Goal: Task Accomplishment & Management: Complete application form

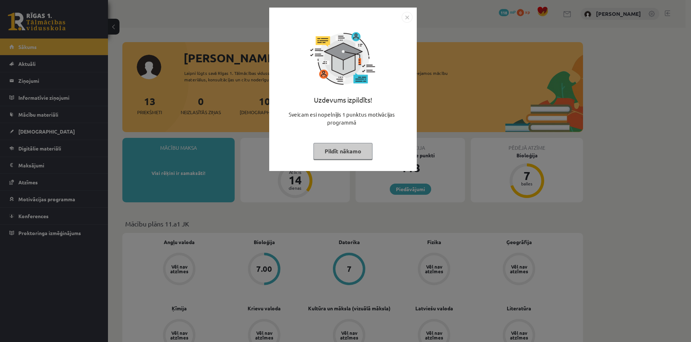
click at [350, 154] on button "Pildīt nākamo" at bounding box center [343, 151] width 59 height 17
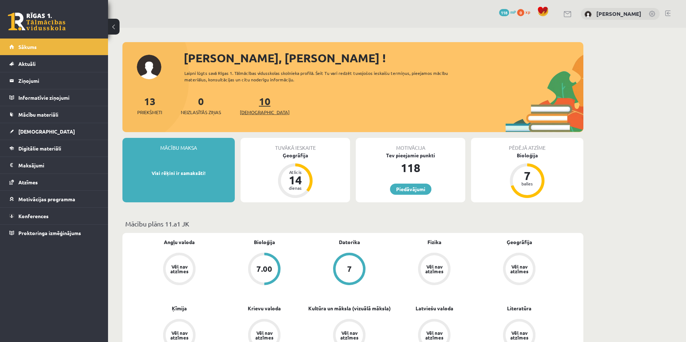
click at [257, 104] on link "10 Ieskaites" at bounding box center [265, 105] width 50 height 21
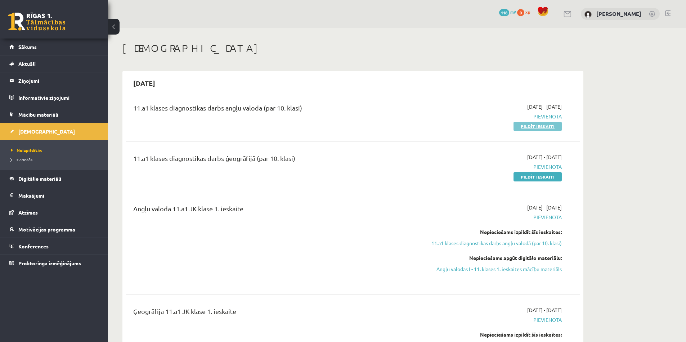
click at [542, 127] on link "Pildīt ieskaiti" at bounding box center [537, 126] width 48 height 9
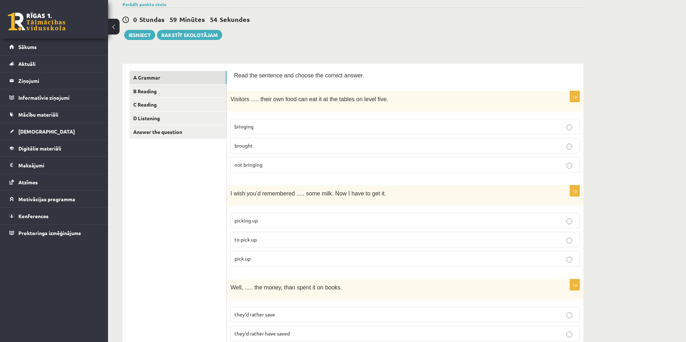
scroll to position [97, 0]
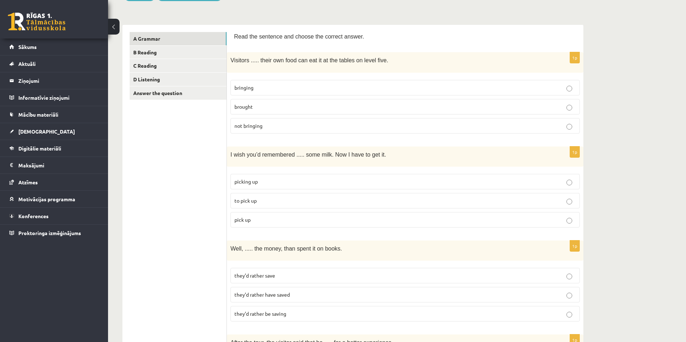
click at [279, 89] on p "bringing" at bounding box center [404, 88] width 341 height 8
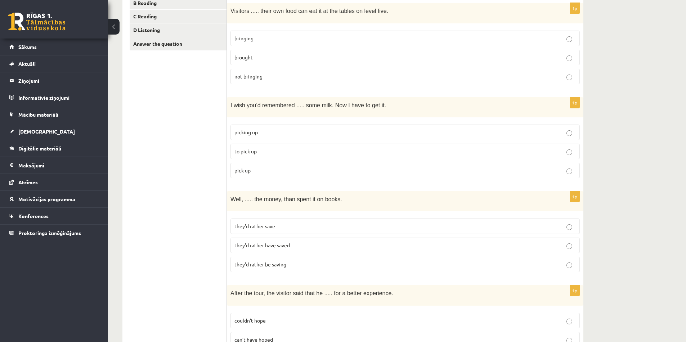
scroll to position [151, 0]
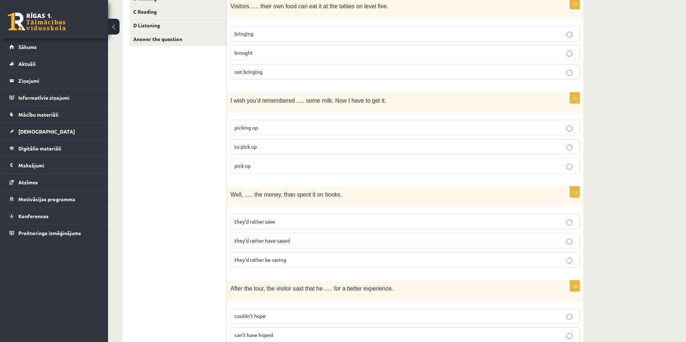
click at [269, 149] on p "to pick up" at bounding box center [404, 147] width 341 height 8
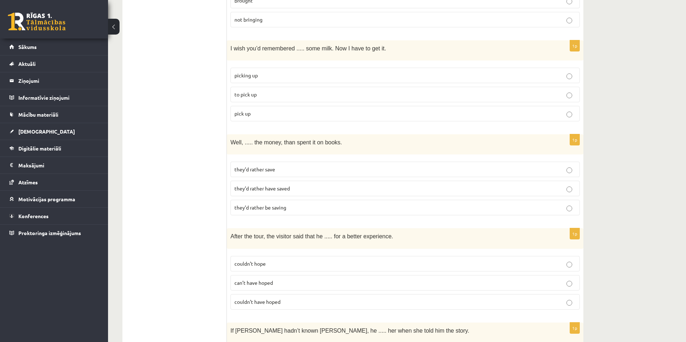
scroll to position [211, 0]
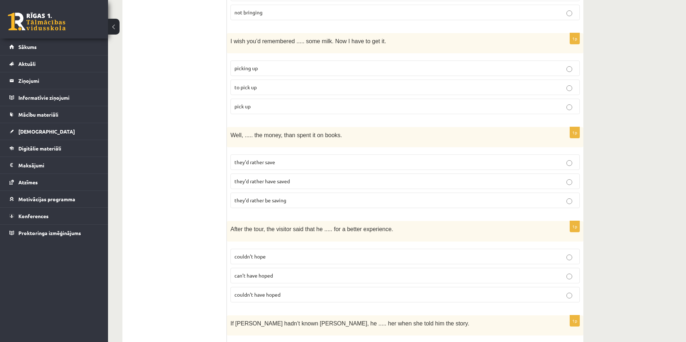
click at [326, 161] on p "they’d rather save" at bounding box center [404, 162] width 341 height 8
click at [323, 176] on label "they’d rather have saved" at bounding box center [404, 181] width 349 height 15
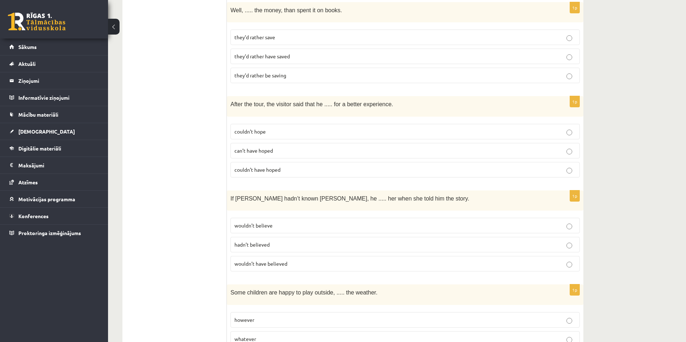
scroll to position [338, 0]
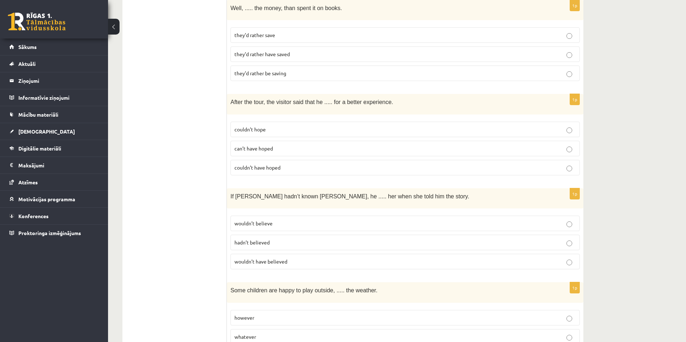
click at [296, 131] on p "couldn’t hope" at bounding box center [404, 130] width 341 height 8
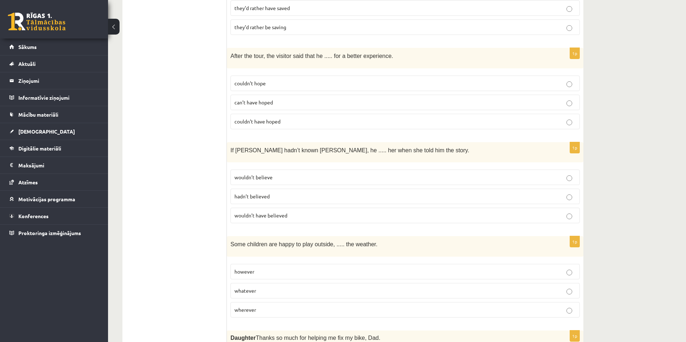
scroll to position [384, 0]
click at [285, 177] on p "wouldn’t believe" at bounding box center [404, 177] width 341 height 8
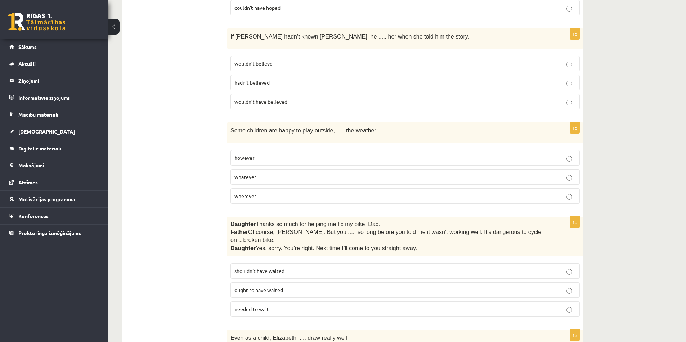
scroll to position [496, 0]
click at [285, 171] on label "whatever" at bounding box center [404, 178] width 349 height 15
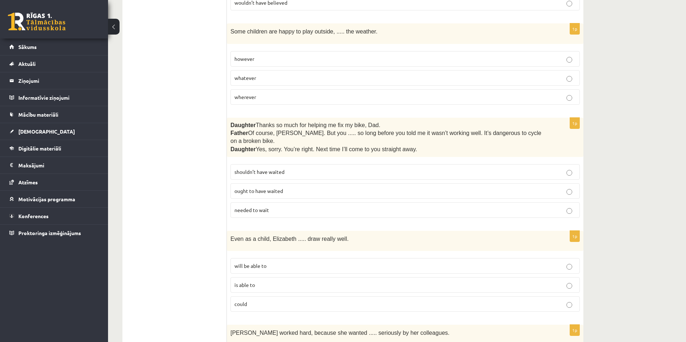
scroll to position [597, 0]
click at [309, 168] on p "shouldn’t have waited" at bounding box center [404, 172] width 341 height 8
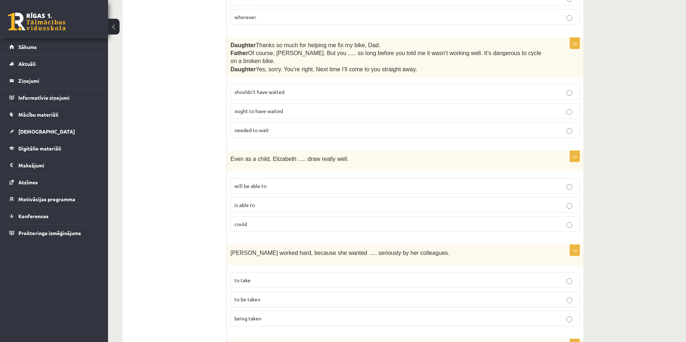
scroll to position [680, 0]
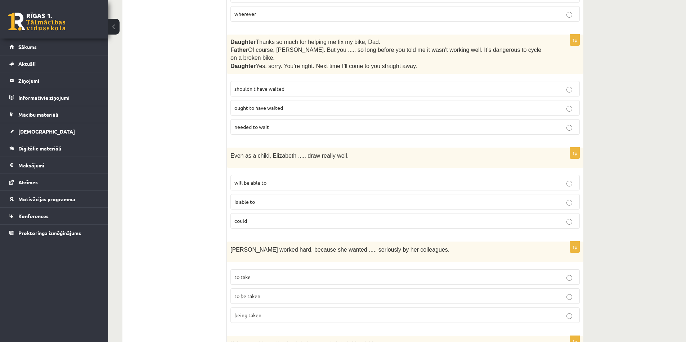
click at [287, 198] on p "is able to" at bounding box center [404, 202] width 341 height 8
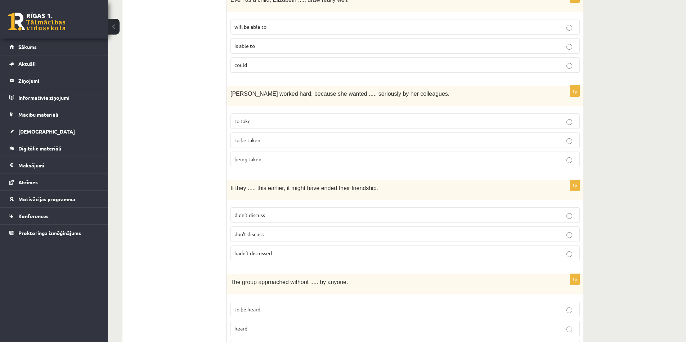
scroll to position [844, 0]
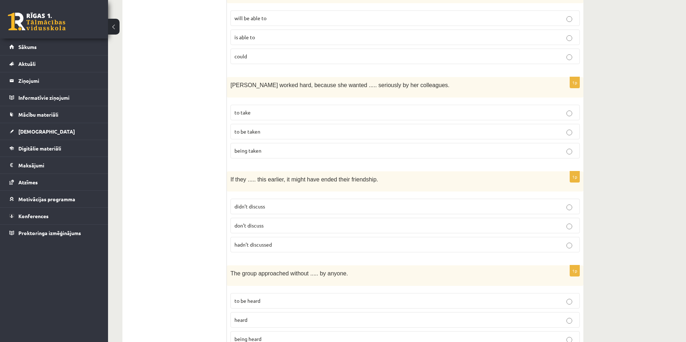
click at [278, 128] on p "to be taken" at bounding box center [404, 132] width 341 height 8
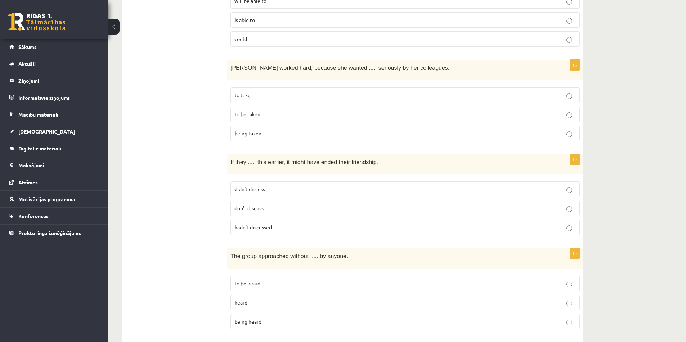
scroll to position [868, 0]
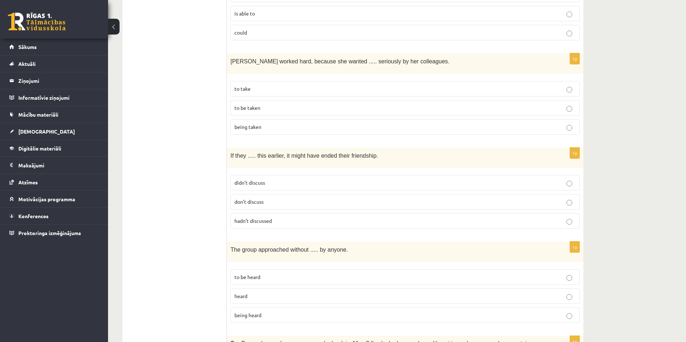
click at [248, 217] on p "hadn’t discussed" at bounding box center [404, 221] width 341 height 8
click at [282, 217] on label "hadn’t discussed" at bounding box center [404, 220] width 349 height 15
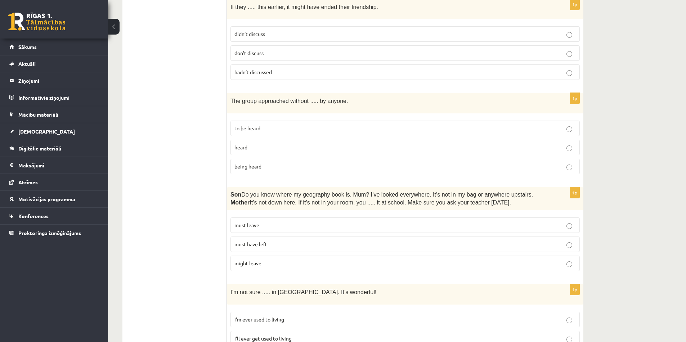
scroll to position [1017, 0]
click at [292, 162] on p "being heard" at bounding box center [404, 166] width 341 height 8
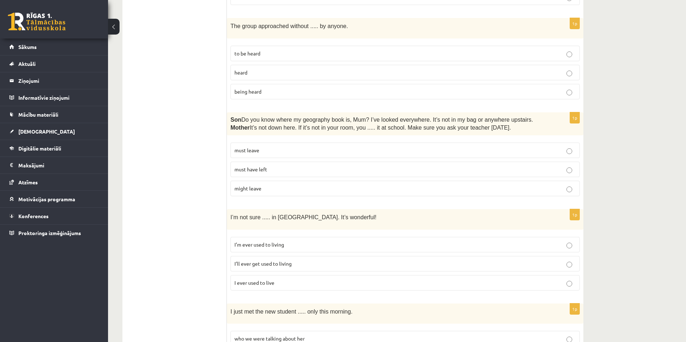
scroll to position [1090, 0]
click at [277, 167] on p "must have left" at bounding box center [404, 171] width 341 height 8
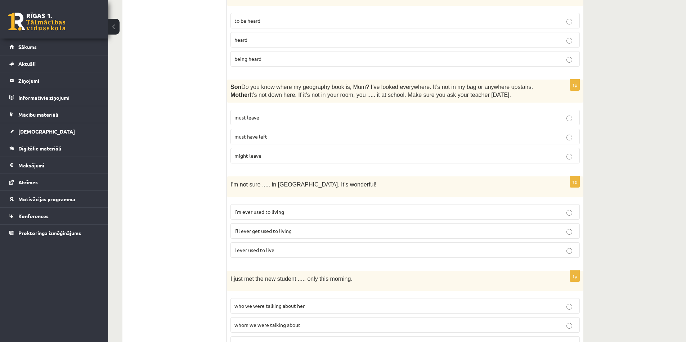
scroll to position [1161, 0]
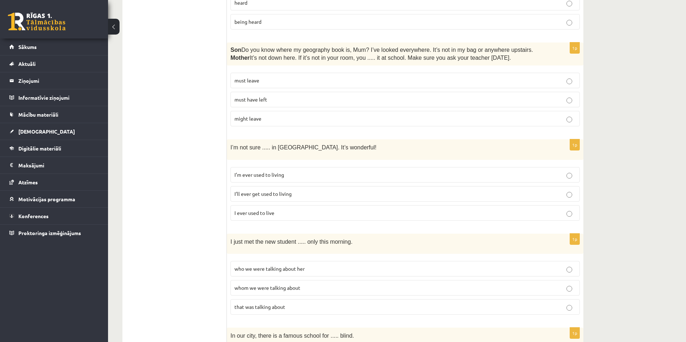
click at [265, 190] on span "I’ll ever get used to living" at bounding box center [262, 193] width 57 height 6
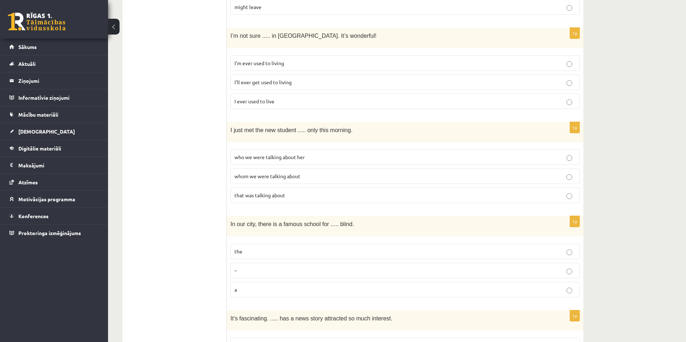
scroll to position [1272, 0]
click at [265, 170] on label "whom we were talking about" at bounding box center [404, 177] width 349 height 15
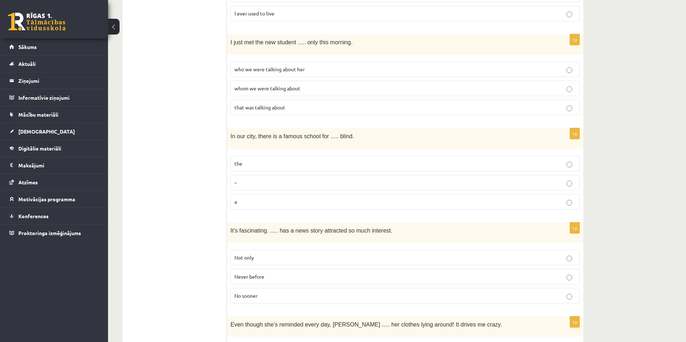
scroll to position [1359, 0]
click at [249, 195] on label "a" at bounding box center [404, 202] width 349 height 15
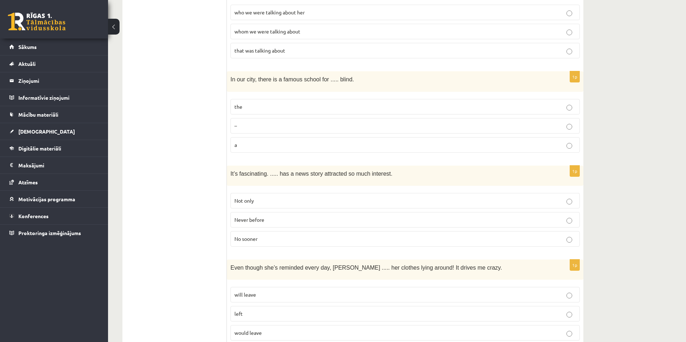
scroll to position [1423, 0]
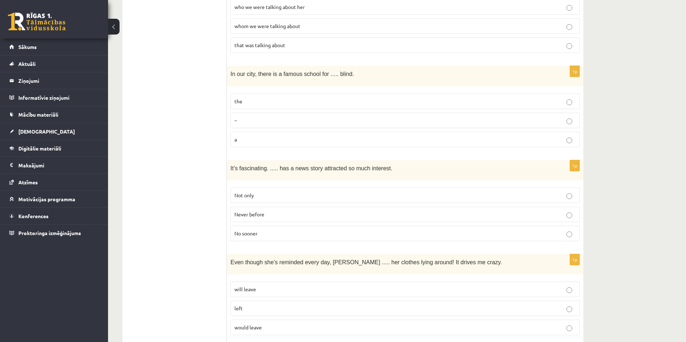
click at [289, 211] on p "Never before" at bounding box center [404, 215] width 341 height 8
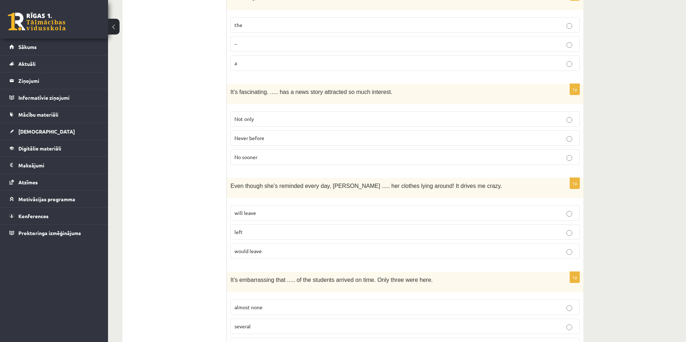
scroll to position [1501, 0]
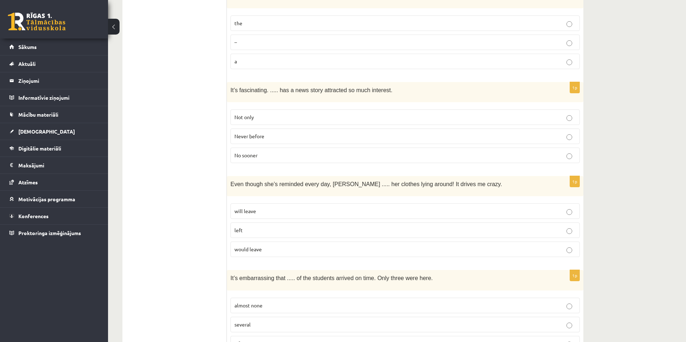
click at [256, 246] on p "would leave" at bounding box center [404, 250] width 341 height 8
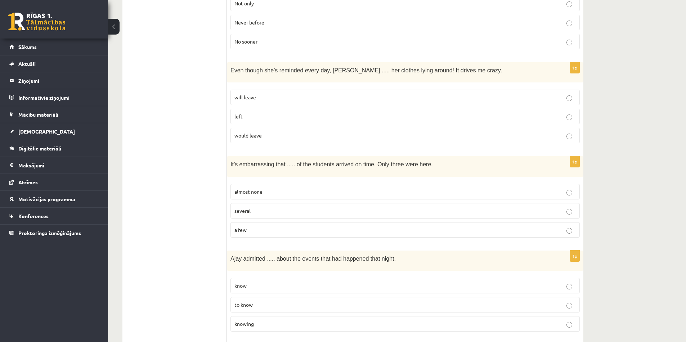
scroll to position [1615, 0]
click at [346, 188] on p "almost none" at bounding box center [404, 192] width 341 height 8
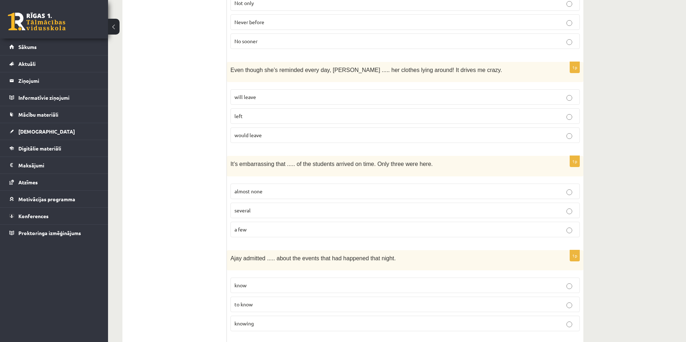
click at [346, 188] on p "almost none" at bounding box center [404, 192] width 341 height 8
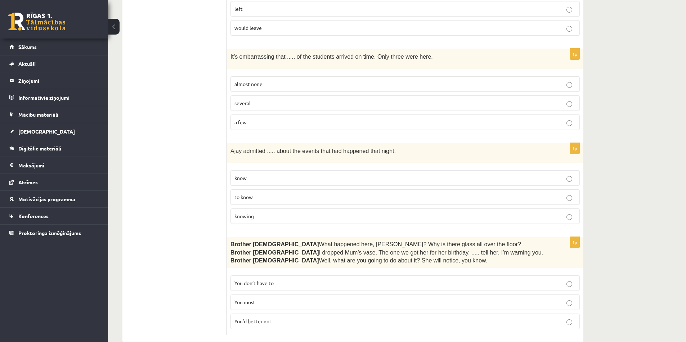
scroll to position [1723, 0]
click at [256, 193] on p "to know" at bounding box center [404, 197] width 341 height 8
click at [368, 317] on p "You’d better not" at bounding box center [404, 321] width 341 height 8
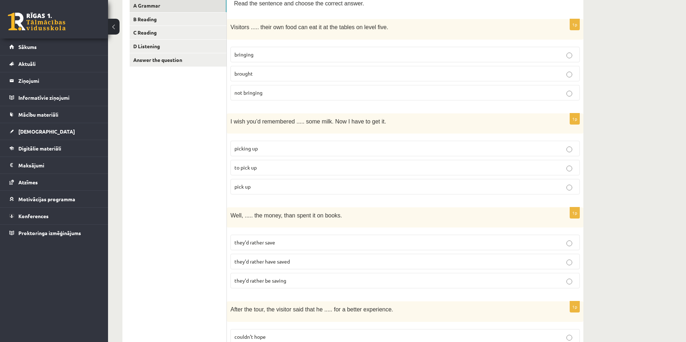
scroll to position [0, 0]
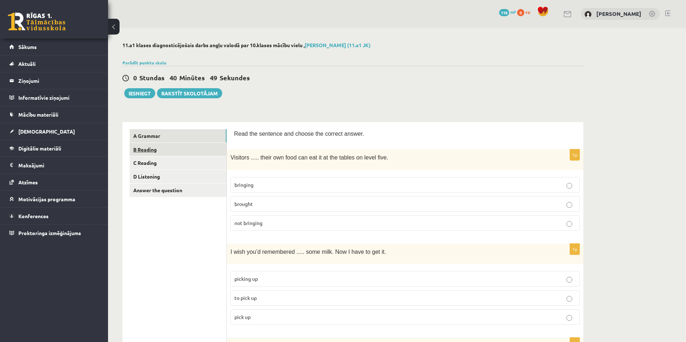
click at [154, 152] on link "B Reading" at bounding box center [178, 149] width 97 height 13
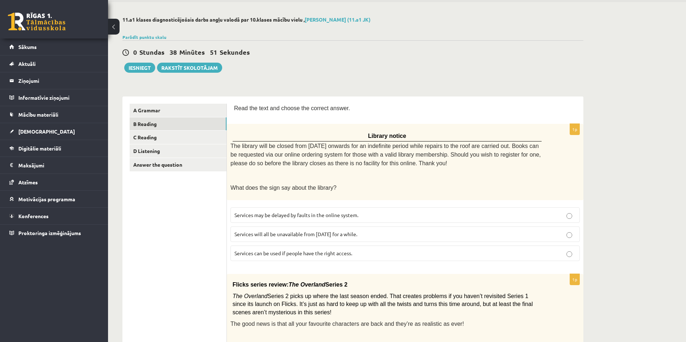
scroll to position [26, 0]
click at [286, 230] on span "Services will all be unavailable from Monday for a while." at bounding box center [295, 233] width 123 height 6
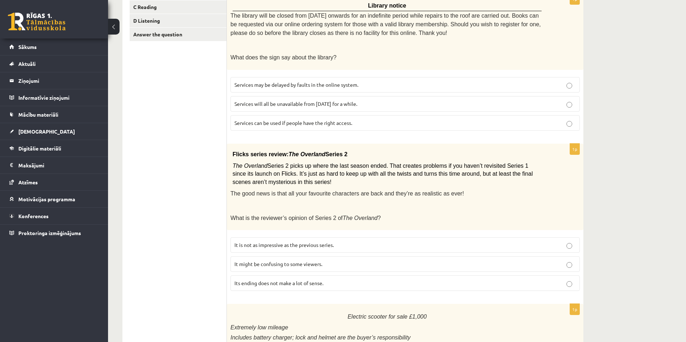
scroll to position [157, 0]
click at [268, 260] on span "It might be confusing to some viewers." at bounding box center [278, 262] width 88 height 6
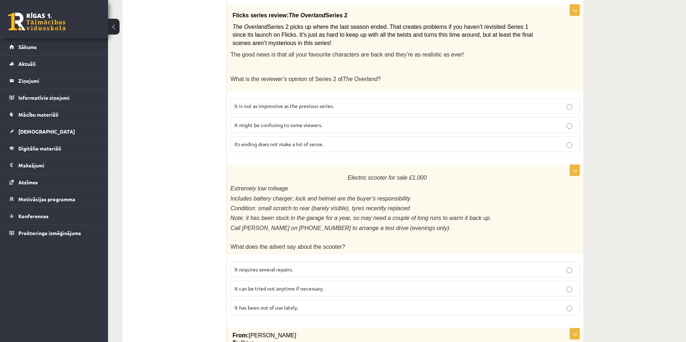
scroll to position [303, 0]
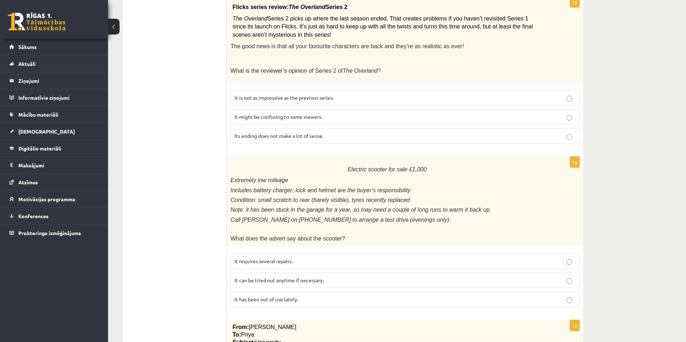
click at [355, 257] on p "It requires several repairs." at bounding box center [404, 261] width 341 height 8
click at [309, 296] on p "It has been out of use lately." at bounding box center [404, 300] width 341 height 8
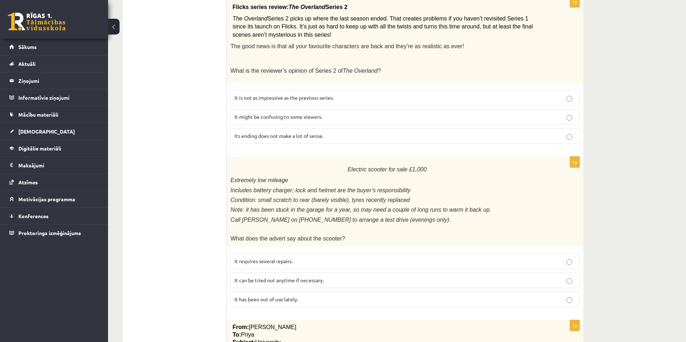
click at [309, 296] on p "It has been out of use lately." at bounding box center [404, 300] width 341 height 8
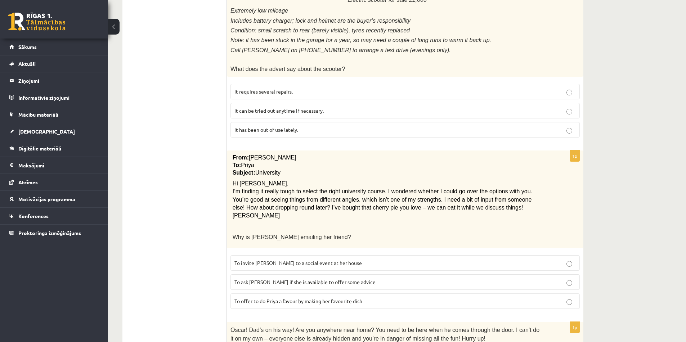
scroll to position [473, 0]
click at [335, 281] on label "To ask Priya if she is available to offer some advice" at bounding box center [404, 281] width 349 height 15
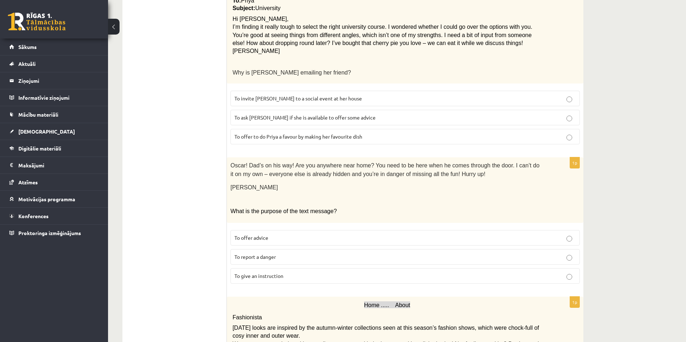
scroll to position [670, 0]
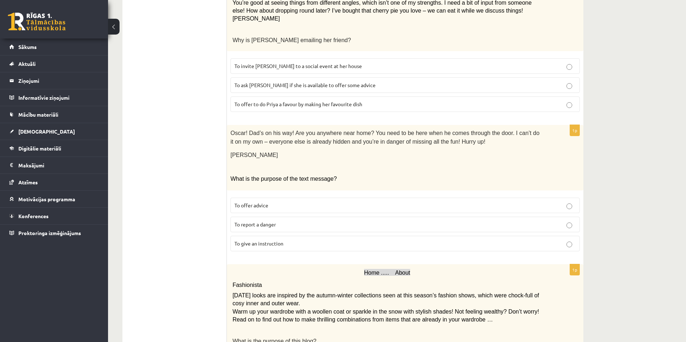
click at [327, 240] on label "To give an instruction" at bounding box center [404, 243] width 349 height 15
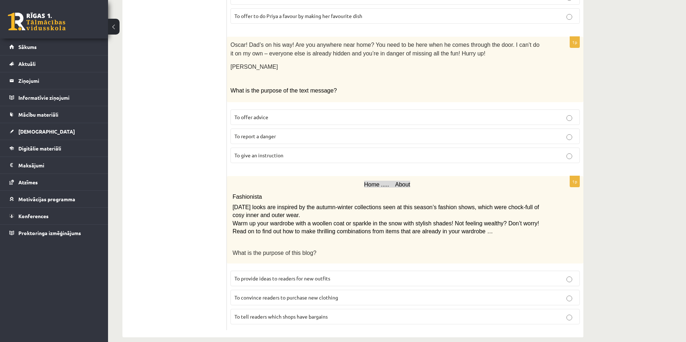
scroll to position [759, 0]
click at [347, 269] on label "To provide ideas to readers for new outfits" at bounding box center [404, 276] width 349 height 15
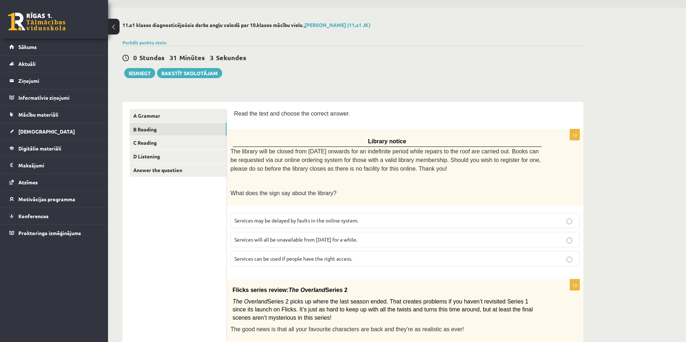
scroll to position [0, 0]
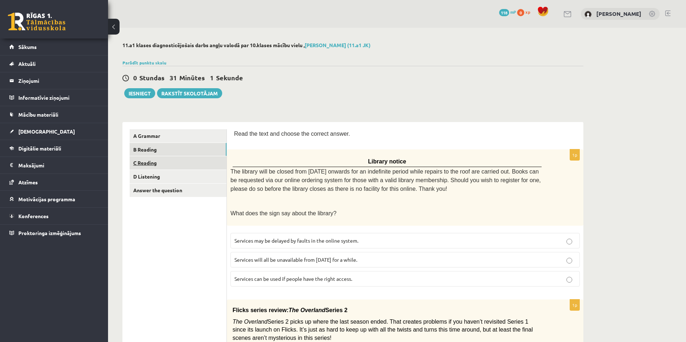
click at [155, 165] on link "C Reading" at bounding box center [178, 162] width 97 height 13
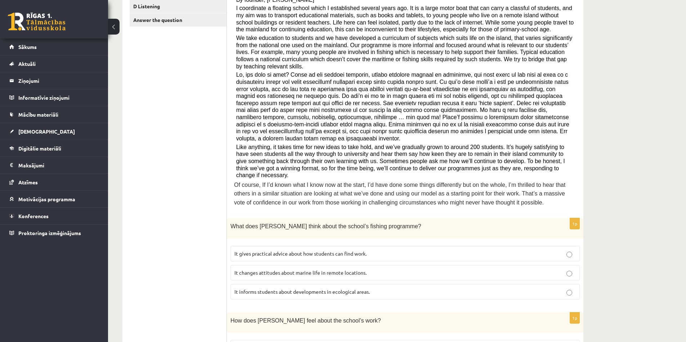
scroll to position [176, 0]
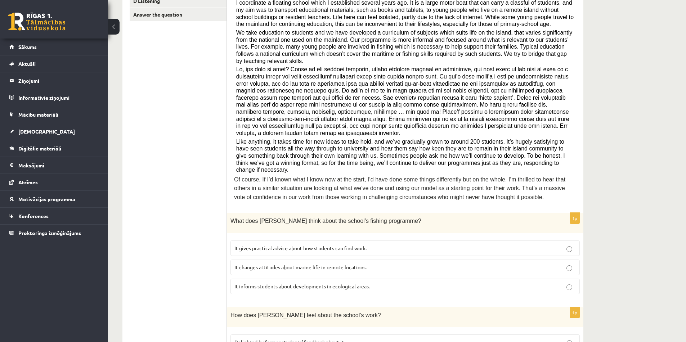
click at [336, 245] on span "It gives practical advice about how students can find work." at bounding box center [300, 248] width 132 height 6
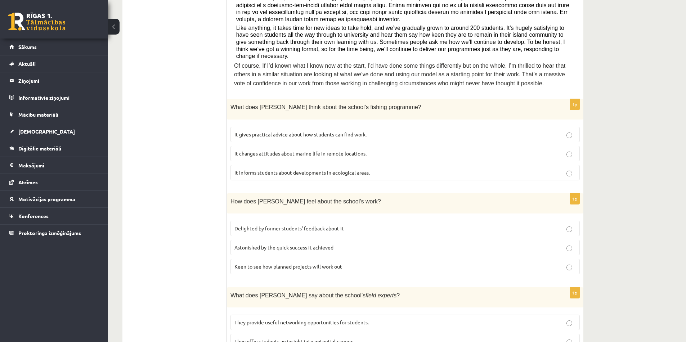
scroll to position [290, 0]
click at [302, 220] on label "Delighted by former students’ feedback about it" at bounding box center [404, 227] width 349 height 15
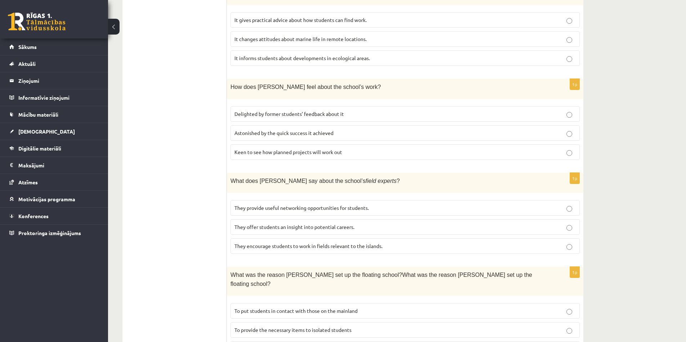
scroll to position [405, 0]
click at [303, 219] on label "They offer students an insight into potential careers." at bounding box center [404, 226] width 349 height 15
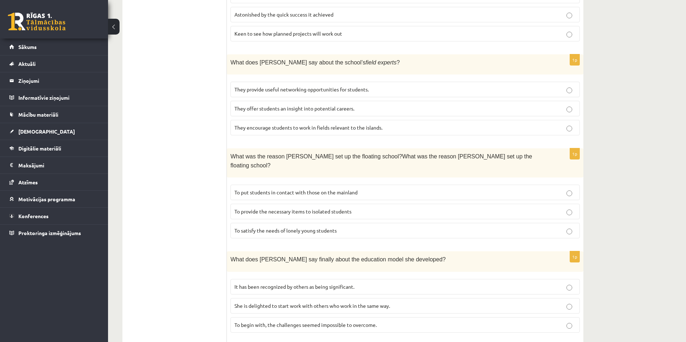
scroll to position [522, 0]
click at [289, 204] on label "To provide the necessary items to isolated students" at bounding box center [404, 211] width 349 height 15
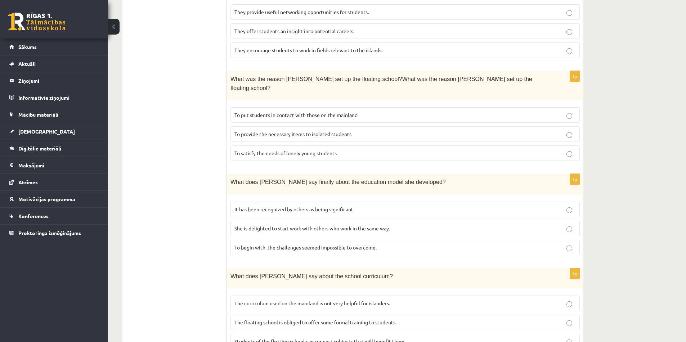
scroll to position [601, 0]
click at [328, 201] on label "It has been recognized by others as being significant." at bounding box center [404, 208] width 349 height 15
click at [374, 333] on label "Students of the floating school can suggest subjects that will benefit them." at bounding box center [404, 340] width 349 height 15
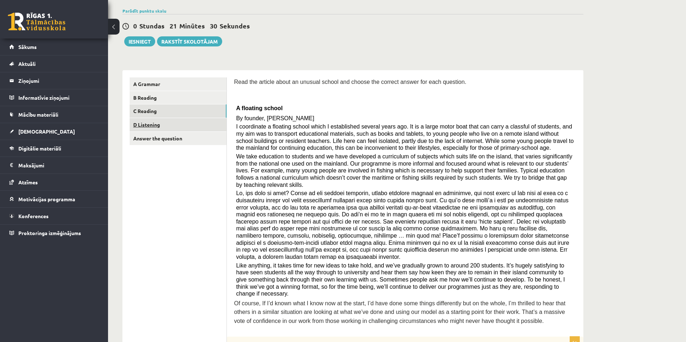
scroll to position [44, 0]
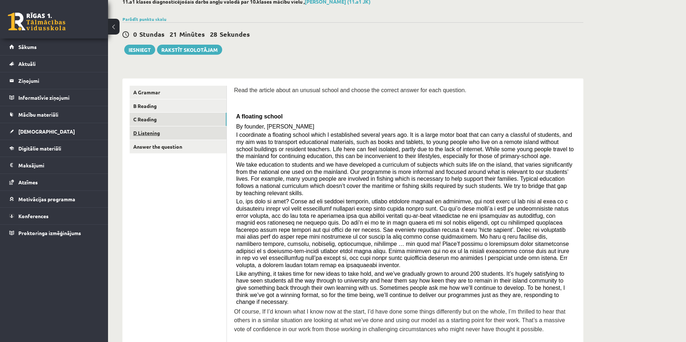
click at [152, 137] on link "D Listening" at bounding box center [178, 132] width 97 height 13
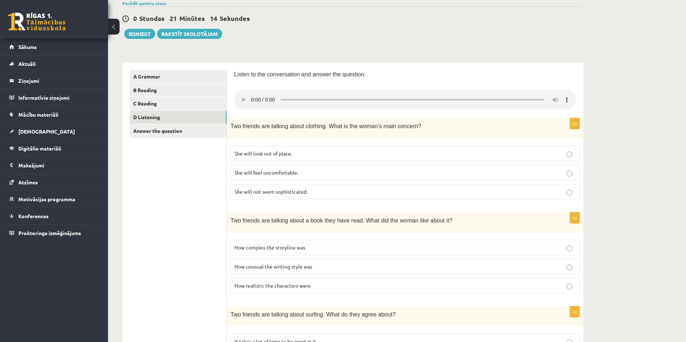
scroll to position [69, 0]
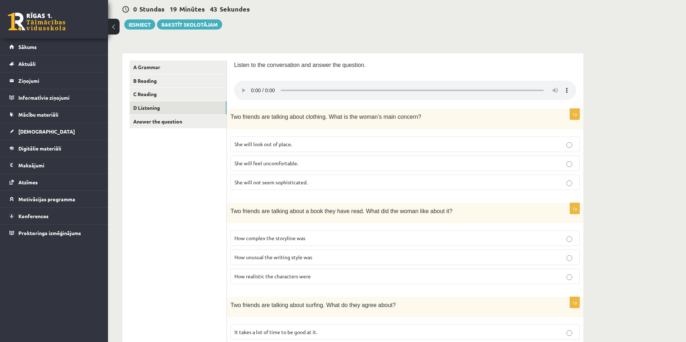
click at [295, 164] on span "She will feel uncomfortable." at bounding box center [266, 163] width 64 height 6
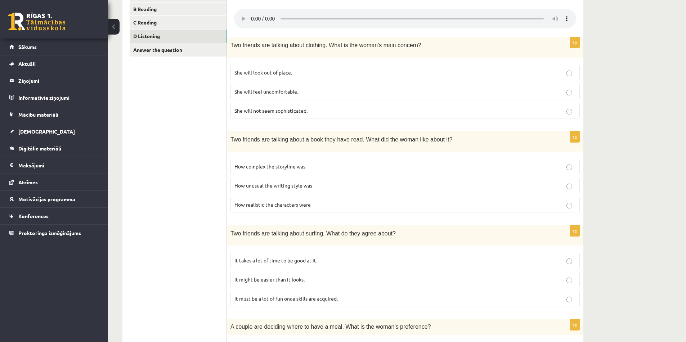
scroll to position [141, 0]
click at [305, 264] on label "It takes a lot of time to be good at it." at bounding box center [404, 259] width 349 height 15
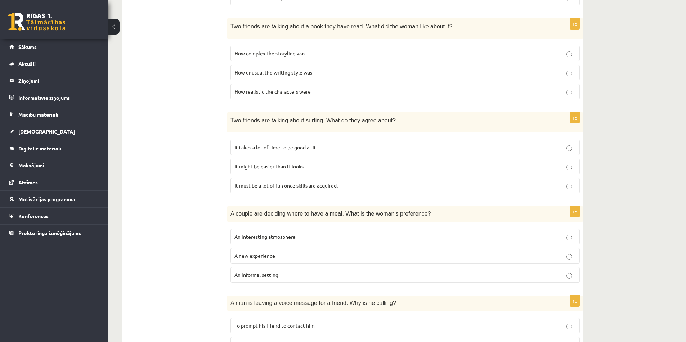
scroll to position [287, 0]
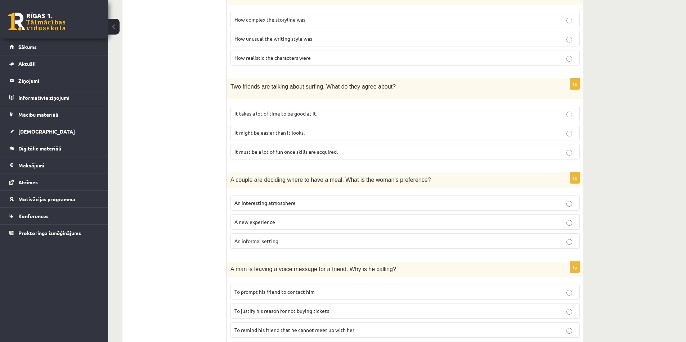
click at [283, 238] on p "An informal setting" at bounding box center [404, 241] width 341 height 8
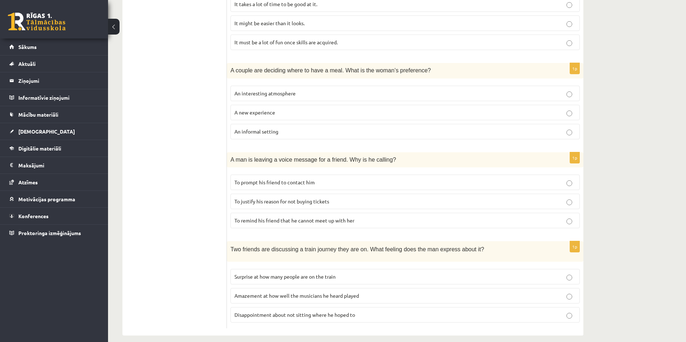
scroll to position [398, 0]
click at [281, 185] on label "To prompt his friend to contact him" at bounding box center [404, 180] width 349 height 15
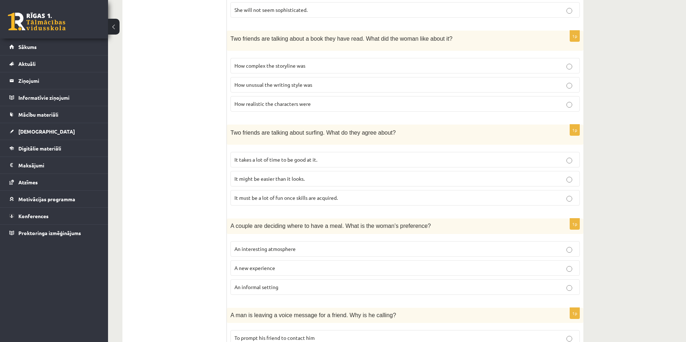
scroll to position [241, 0]
click at [296, 87] on span "How unusual the writing style was" at bounding box center [273, 85] width 78 height 6
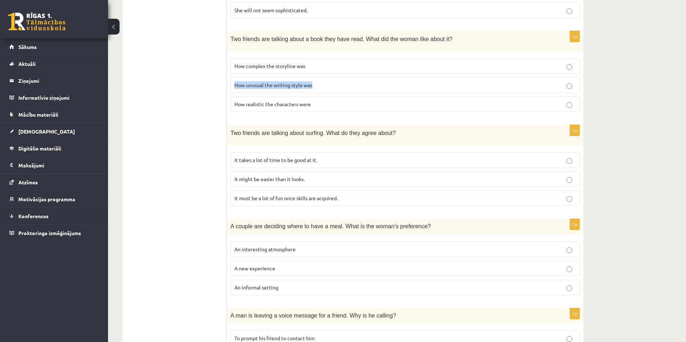
click at [296, 87] on span "How unusual the writing style was" at bounding box center [273, 85] width 78 height 6
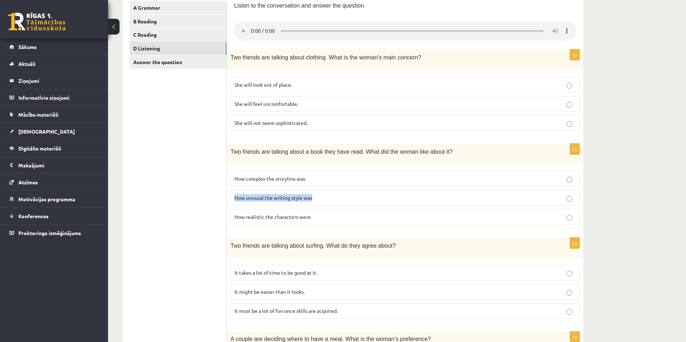
scroll to position [127, 0]
click at [298, 121] on span "She will not seem sophisticated." at bounding box center [270, 123] width 73 height 6
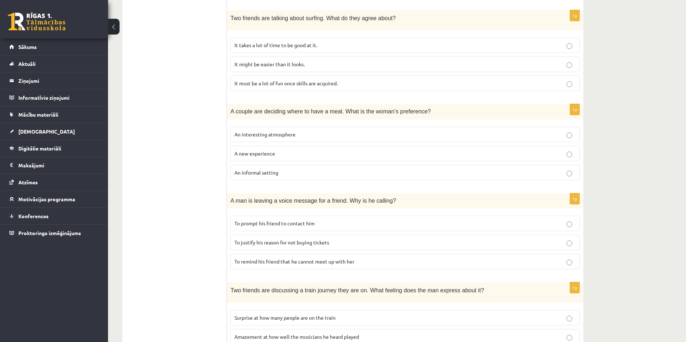
scroll to position [351, 0]
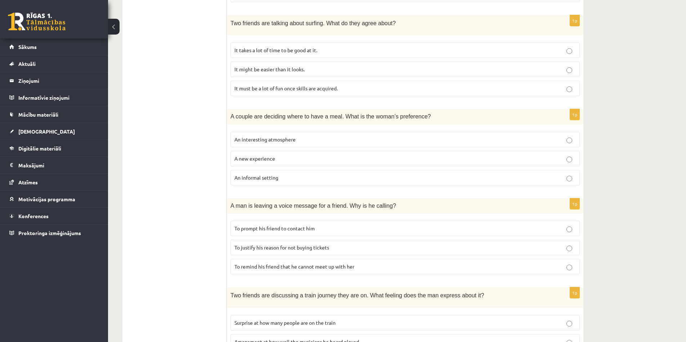
click at [165, 189] on ul "A Grammar B Reading C Reading D Listening Answer the question" at bounding box center [178, 77] width 97 height 596
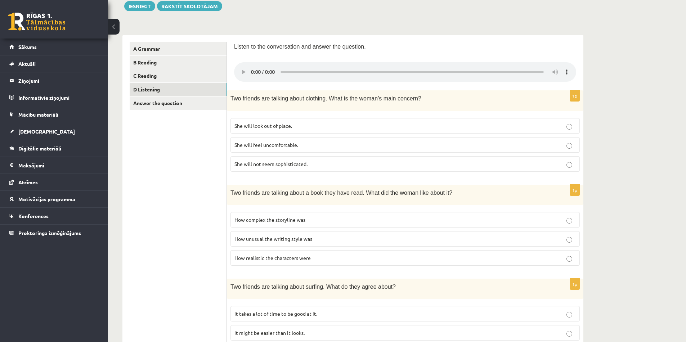
scroll to position [0, 0]
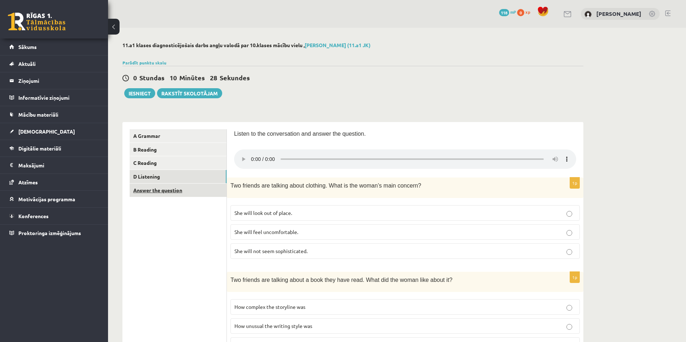
click at [158, 192] on link "Answer the question" at bounding box center [178, 190] width 97 height 13
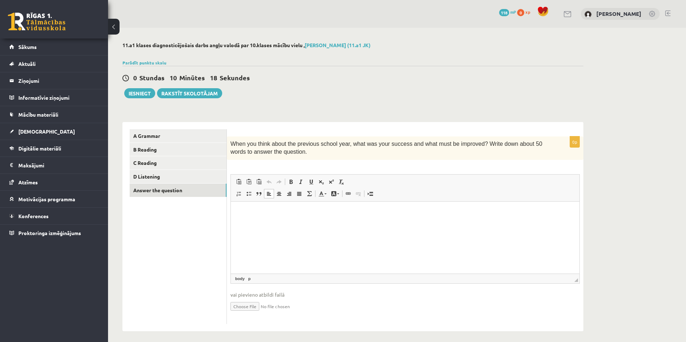
click at [254, 210] on p "Editor, wiswyg-editor-user-answer-47363939465360" at bounding box center [405, 212] width 334 height 8
click at [406, 211] on p "**********" at bounding box center [405, 212] width 334 height 8
click at [436, 212] on p "**********" at bounding box center [405, 212] width 334 height 8
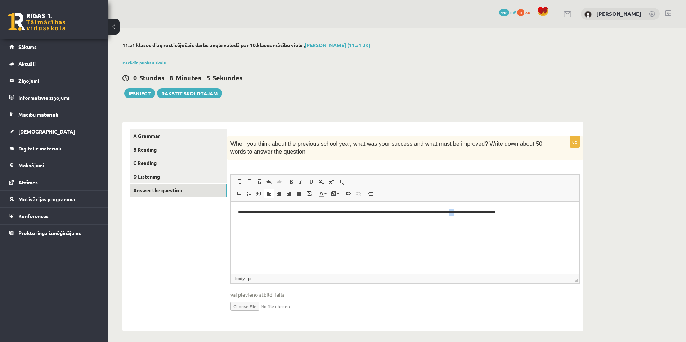
drag, startPoint x: 483, startPoint y: 212, endPoint x: 478, endPoint y: 213, distance: 4.9
click at [478, 213] on p "**********" at bounding box center [405, 212] width 334 height 8
click at [535, 215] on p "**********" at bounding box center [405, 212] width 334 height 8
click at [526, 211] on p "**********" at bounding box center [405, 215] width 334 height 15
click at [140, 95] on button "Iesniegt" at bounding box center [139, 93] width 31 height 10
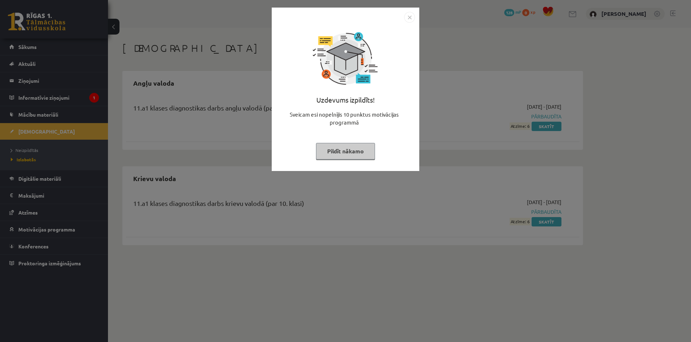
click at [342, 147] on button "Pildīt nākamo" at bounding box center [345, 151] width 59 height 17
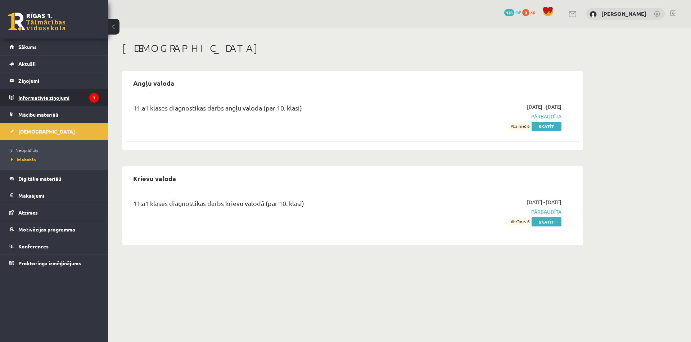
click at [68, 100] on legend "Informatīvie ziņojumi 1" at bounding box center [58, 97] width 81 height 17
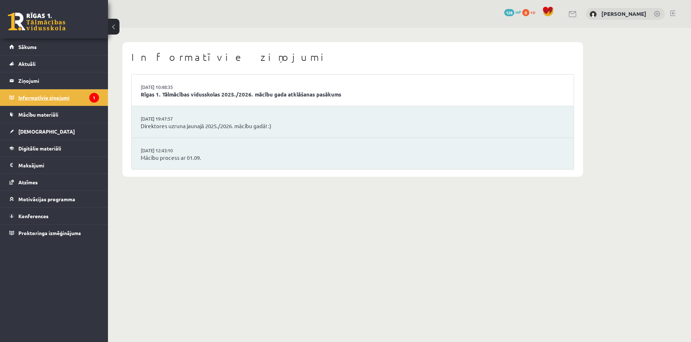
click at [85, 98] on legend "Informatīvie ziņojumi 1" at bounding box center [58, 97] width 81 height 17
click at [173, 94] on link "Rīgas 1. Tālmācības vidusskolas 2025./2026. mācību gada atklāšanas pasākums" at bounding box center [353, 94] width 424 height 8
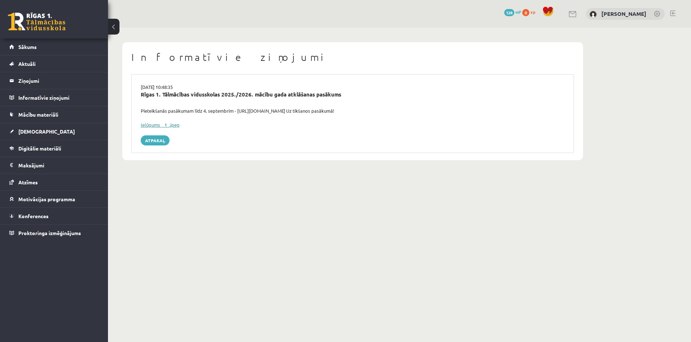
click at [162, 123] on link "Ielūgums__1_.jpeg" at bounding box center [160, 125] width 39 height 6
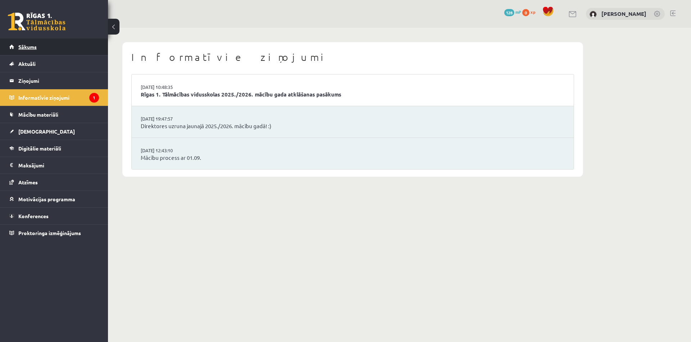
click at [36, 50] on link "Sākums" at bounding box center [54, 47] width 90 height 17
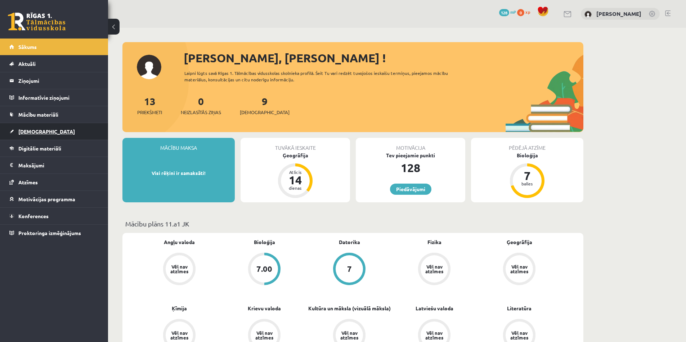
click at [42, 129] on link "[DEMOGRAPHIC_DATA]" at bounding box center [54, 131] width 90 height 17
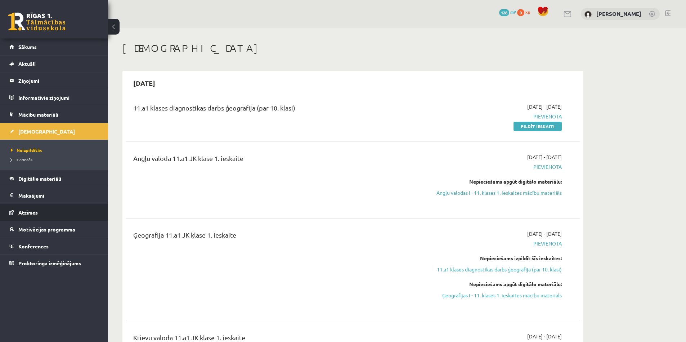
click at [29, 209] on span "Atzīmes" at bounding box center [27, 212] width 19 height 6
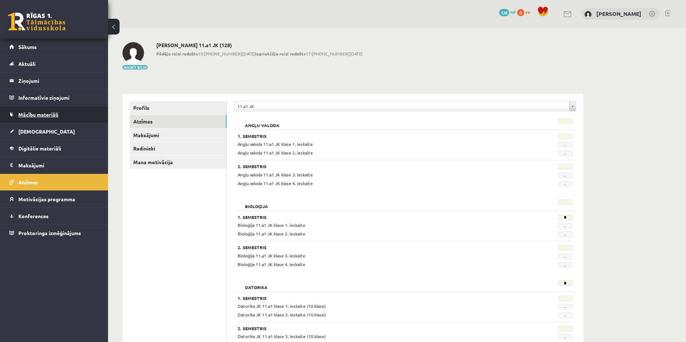
click at [46, 111] on span "Mācību materiāli" at bounding box center [38, 114] width 40 height 6
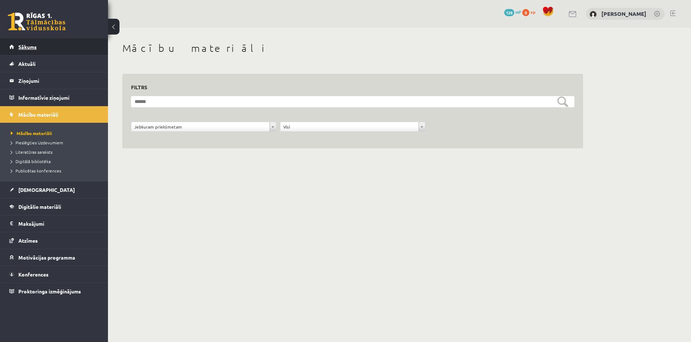
click at [31, 52] on link "Sākums" at bounding box center [54, 47] width 90 height 17
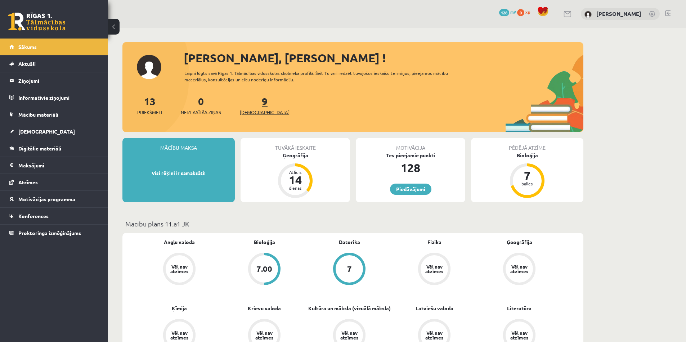
click at [246, 112] on span "[DEMOGRAPHIC_DATA]" at bounding box center [265, 112] width 50 height 7
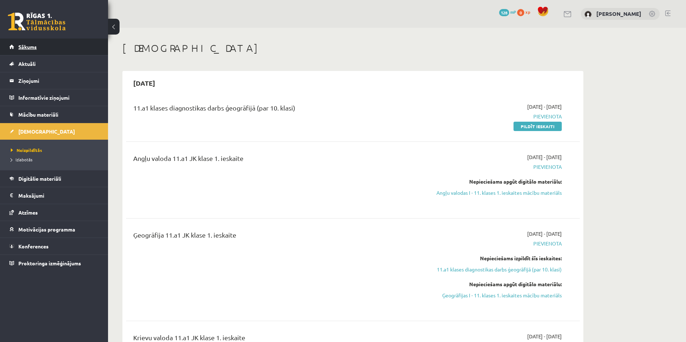
click at [26, 51] on link "Sākums" at bounding box center [54, 47] width 90 height 17
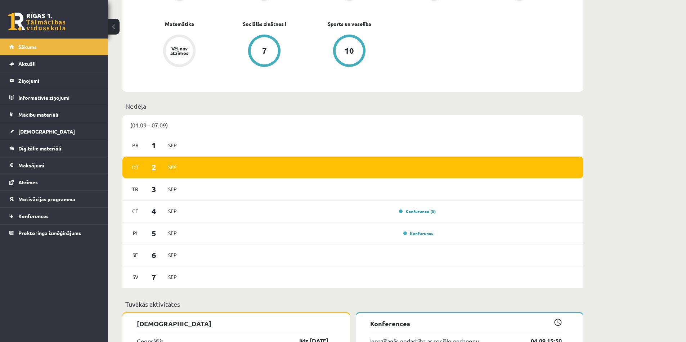
scroll to position [273, 0]
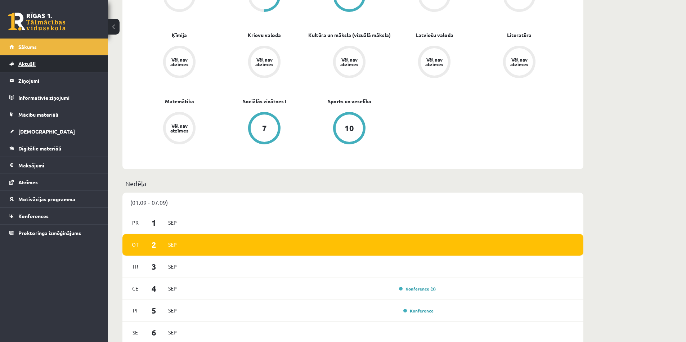
click at [82, 67] on link "Aktuāli" at bounding box center [54, 63] width 90 height 17
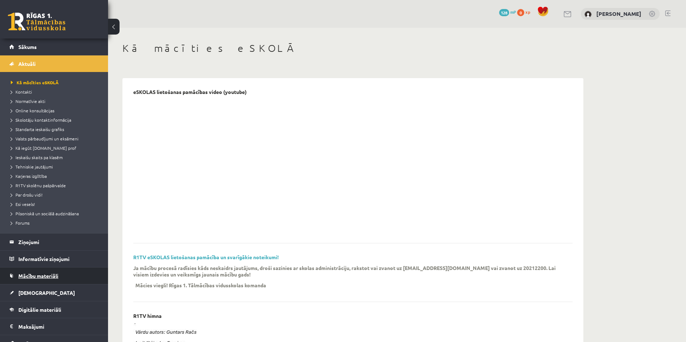
click at [37, 269] on link "Mācību materiāli" at bounding box center [54, 276] width 90 height 17
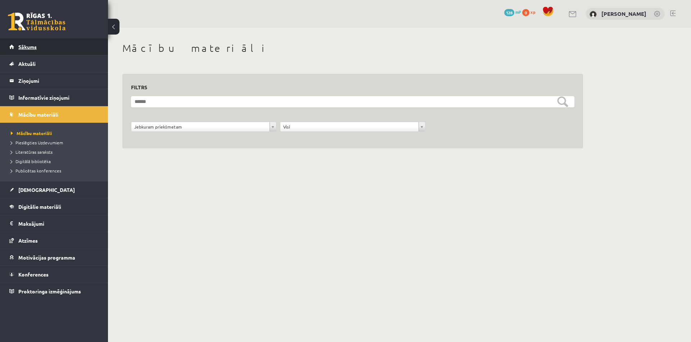
click at [28, 45] on span "Sākums" at bounding box center [27, 47] width 18 height 6
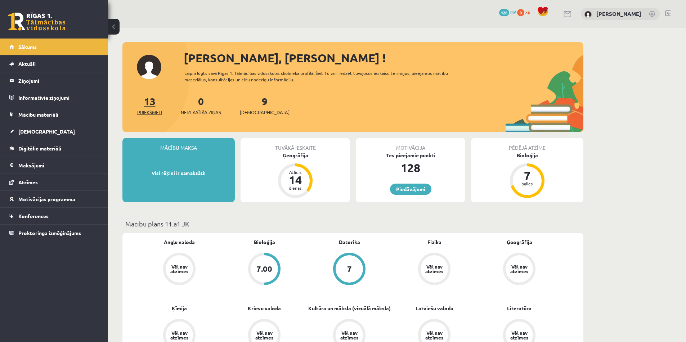
click at [160, 110] on span "Priekšmeti" at bounding box center [149, 112] width 25 height 7
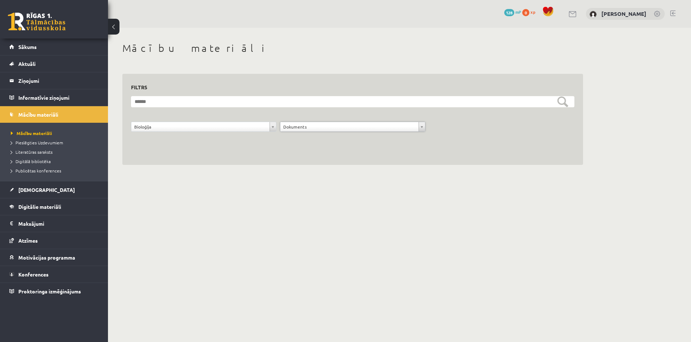
drag, startPoint x: 304, startPoint y: 128, endPoint x: 305, endPoint y: 134, distance: 6.1
click at [273, 148] on div "**********" at bounding box center [352, 119] width 461 height 91
click at [22, 52] on link "Sākums" at bounding box center [54, 47] width 90 height 17
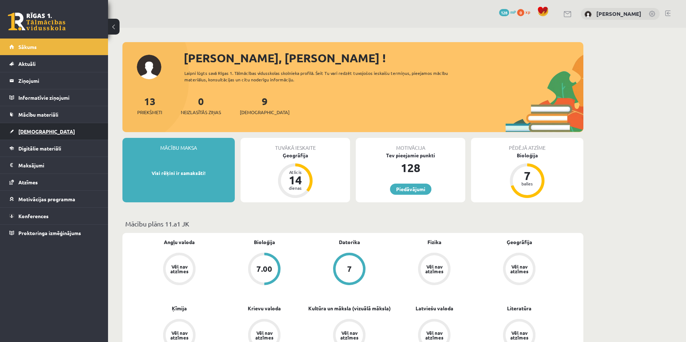
click at [36, 135] on link "[DEMOGRAPHIC_DATA]" at bounding box center [54, 131] width 90 height 17
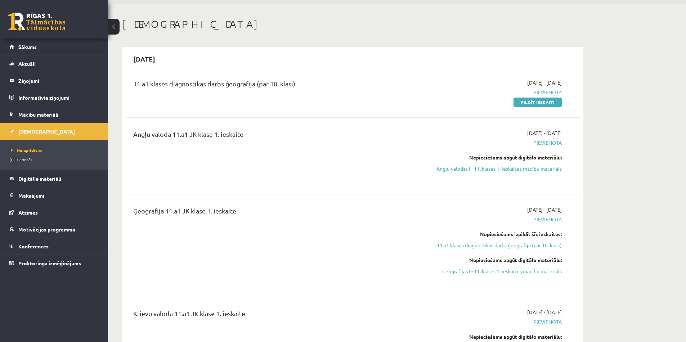
scroll to position [23, 0]
click at [23, 157] on span "Izlabotās" at bounding box center [22, 160] width 22 height 6
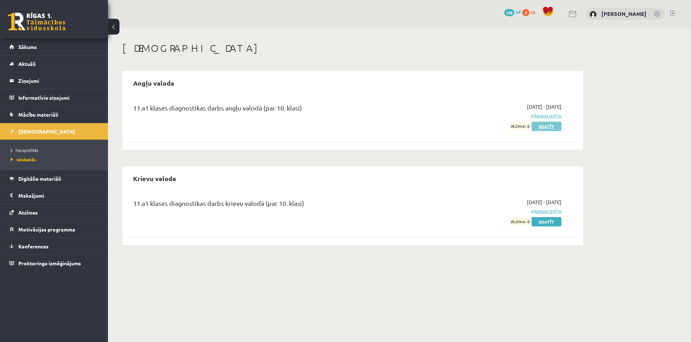
click at [551, 126] on link "Skatīt" at bounding box center [547, 126] width 30 height 9
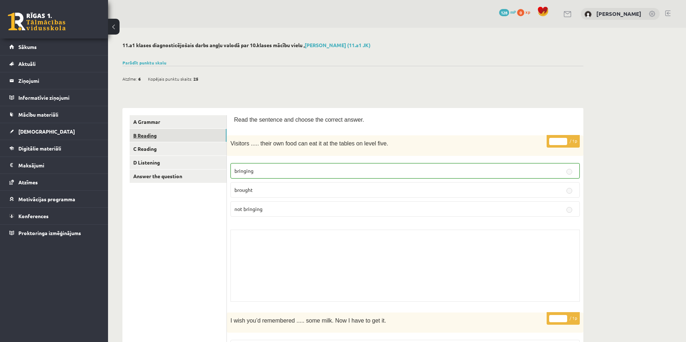
click at [156, 137] on link "B Reading" at bounding box center [178, 135] width 97 height 13
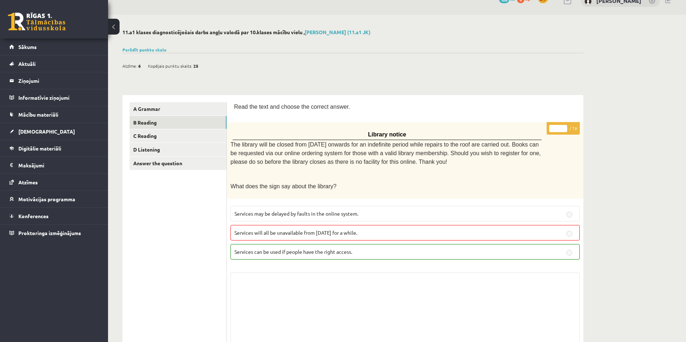
scroll to position [12, 0]
click at [169, 140] on link "C Reading" at bounding box center [178, 136] width 97 height 13
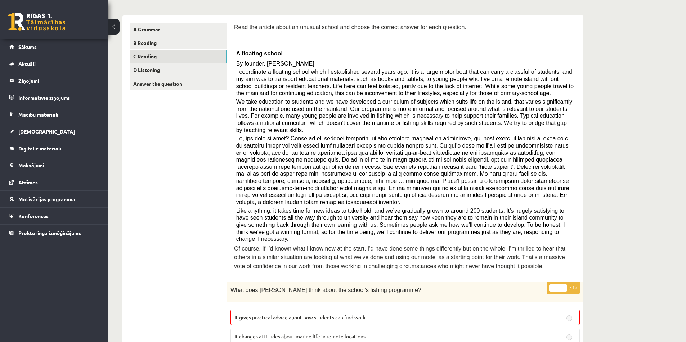
scroll to position [0, 0]
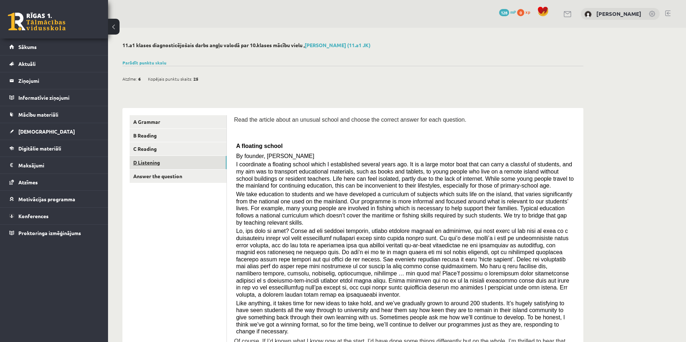
click at [187, 163] on link "D Listening" at bounding box center [178, 162] width 97 height 13
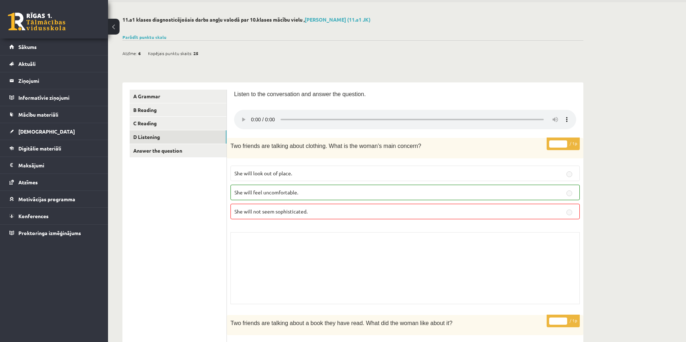
scroll to position [21, 0]
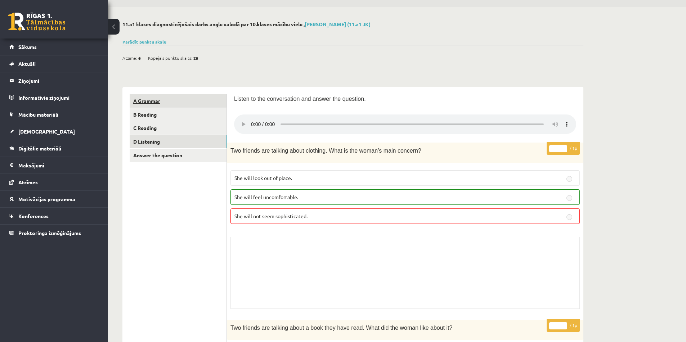
click at [147, 98] on link "A Grammar" at bounding box center [178, 100] width 97 height 13
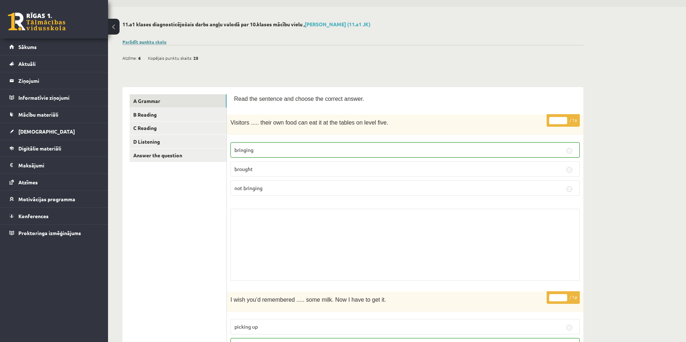
click at [158, 44] on link "Parādīt punktu skalu" at bounding box center [144, 42] width 44 height 6
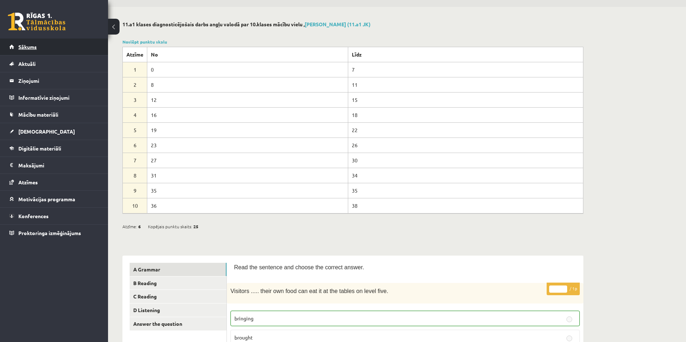
click at [43, 50] on link "Sākums" at bounding box center [54, 47] width 90 height 17
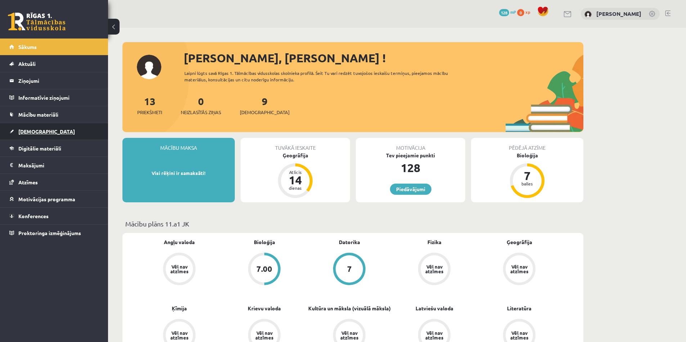
click at [44, 126] on link "[DEMOGRAPHIC_DATA]" at bounding box center [54, 131] width 90 height 17
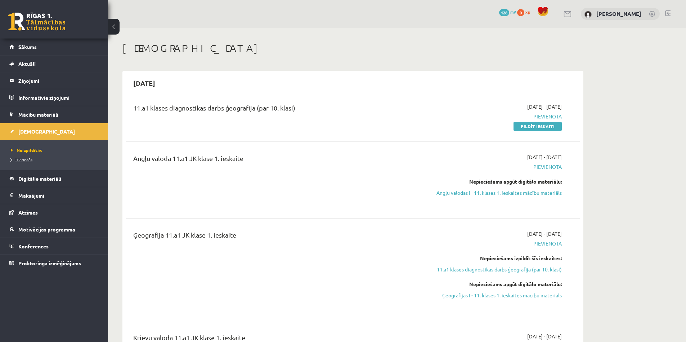
click at [24, 161] on span "Izlabotās" at bounding box center [22, 160] width 22 height 6
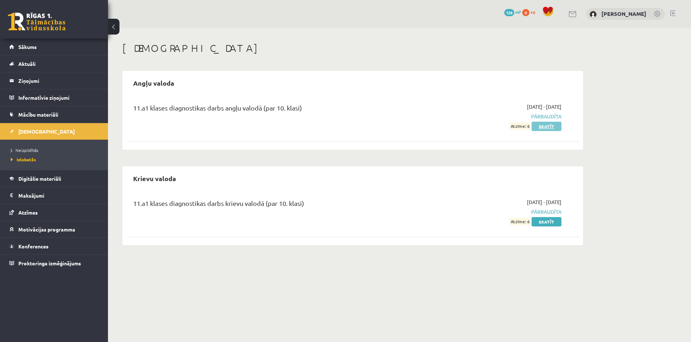
click at [542, 127] on link "Skatīt" at bounding box center [547, 126] width 30 height 9
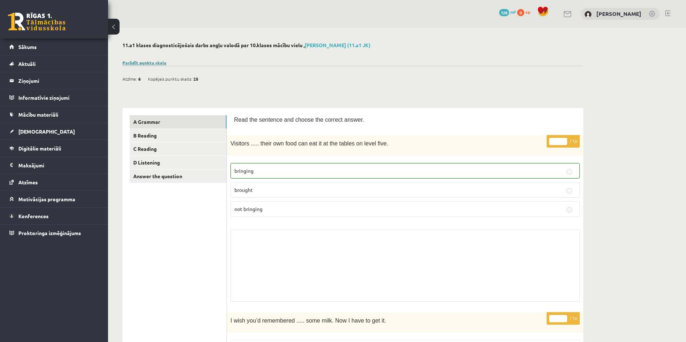
click at [156, 64] on link "Parādīt punktu skalu" at bounding box center [144, 63] width 44 height 6
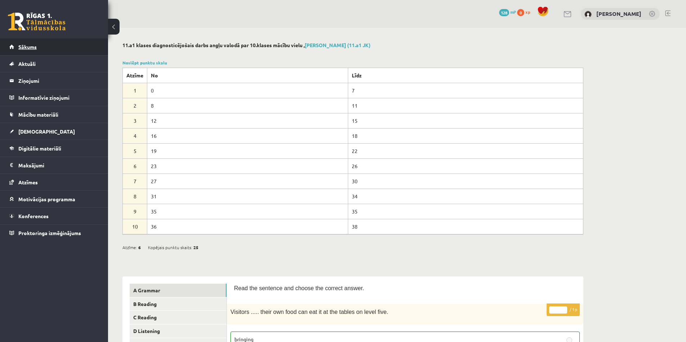
click at [66, 46] on link "Sākums" at bounding box center [54, 47] width 90 height 17
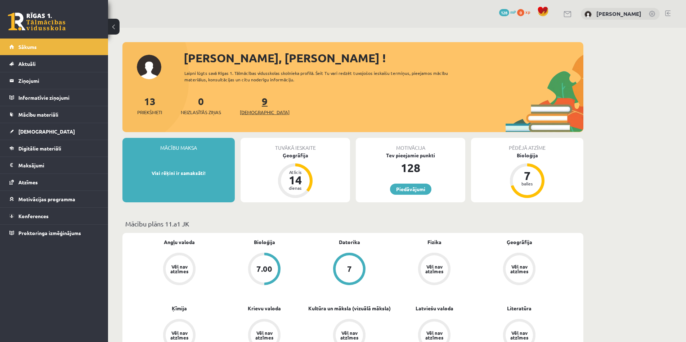
click at [246, 113] on span "[DEMOGRAPHIC_DATA]" at bounding box center [265, 112] width 50 height 7
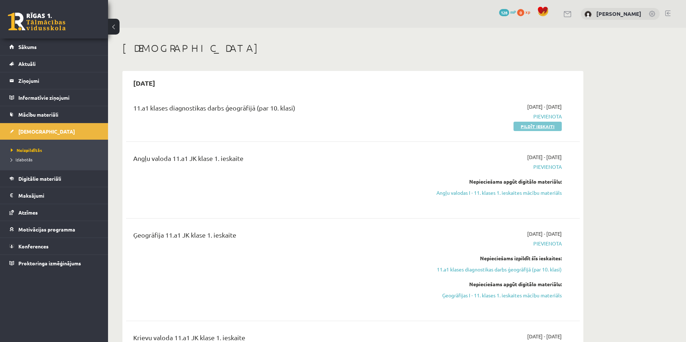
click at [557, 127] on link "Pildīt ieskaiti" at bounding box center [537, 126] width 48 height 9
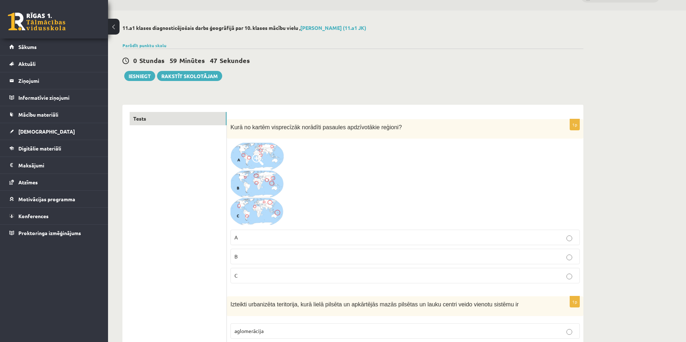
scroll to position [21, 0]
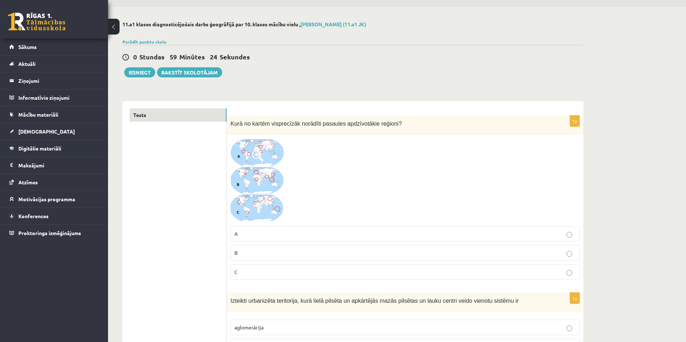
click at [245, 255] on p "B" at bounding box center [404, 253] width 341 height 8
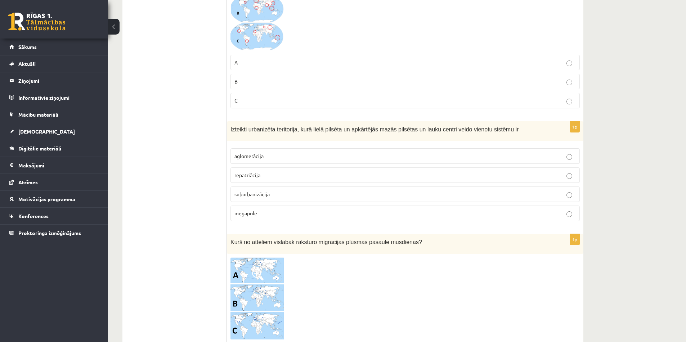
scroll to position [194, 0]
click at [502, 196] on p "suburbanizācija" at bounding box center [404, 193] width 341 height 8
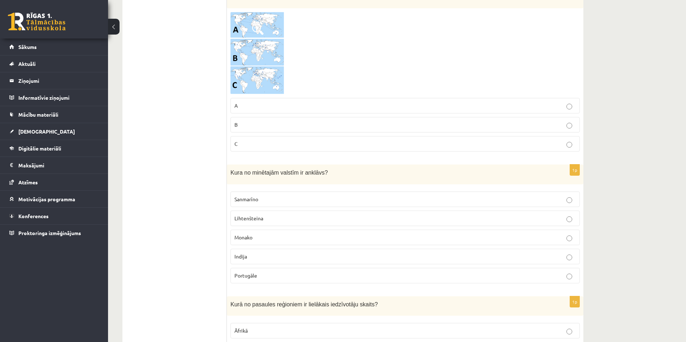
scroll to position [432, 0]
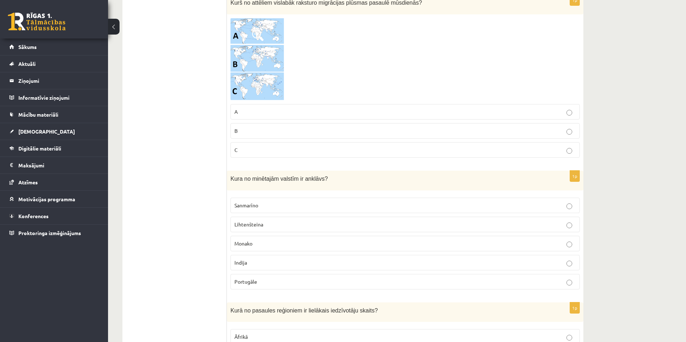
click at [324, 202] on p "Sanmarīno" at bounding box center [404, 206] width 341 height 8
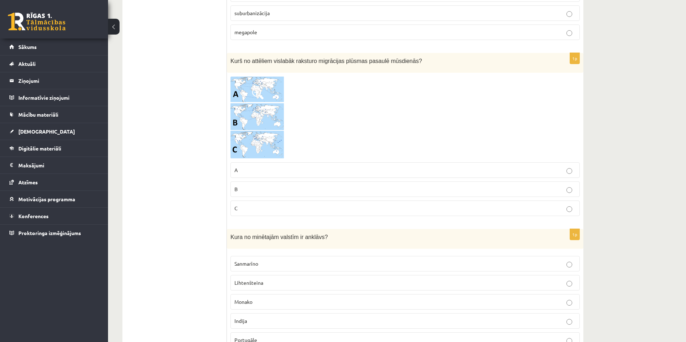
scroll to position [372, 0]
click at [251, 190] on p "B" at bounding box center [404, 190] width 341 height 8
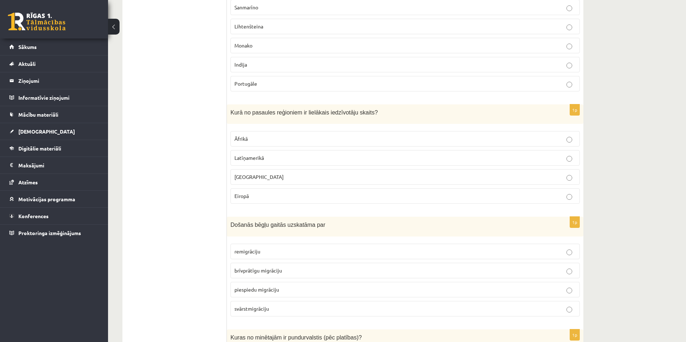
scroll to position [630, 0]
click at [237, 174] on span "Āzijā" at bounding box center [258, 176] width 49 height 6
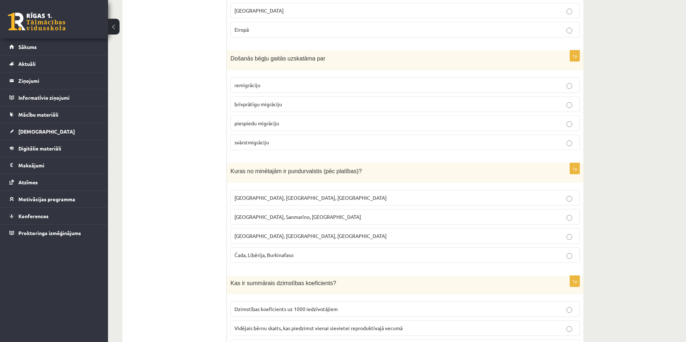
scroll to position [796, 0]
click at [242, 129] on label "piespiedu migrāciju" at bounding box center [404, 122] width 349 height 15
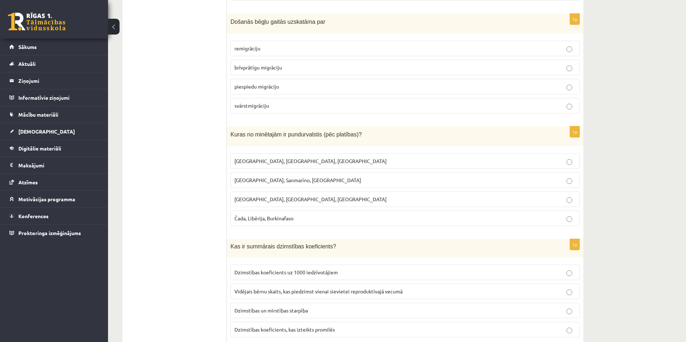
scroll to position [834, 0]
click at [245, 183] on p "Monako, Sanmarīno, Luksemburga" at bounding box center [404, 179] width 341 height 8
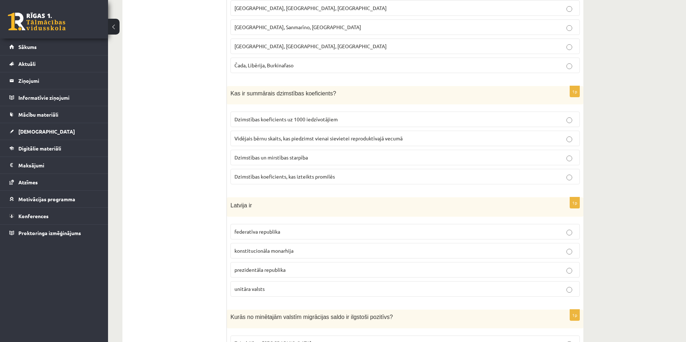
scroll to position [985, 0]
click at [250, 145] on label "Vidējais bērnu skaits, kas piedzimst vienai sievietei reproduktīvajā vecumā" at bounding box center [404, 139] width 349 height 15
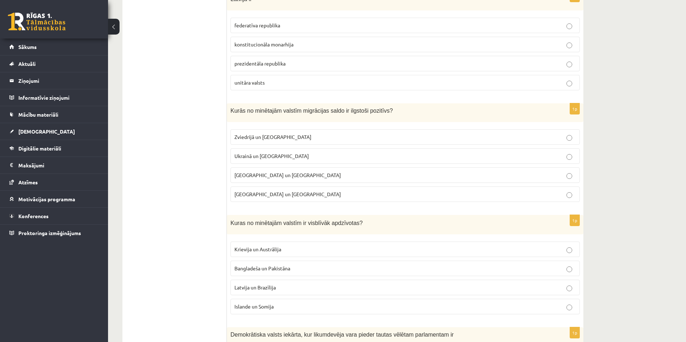
scroll to position [1188, 0]
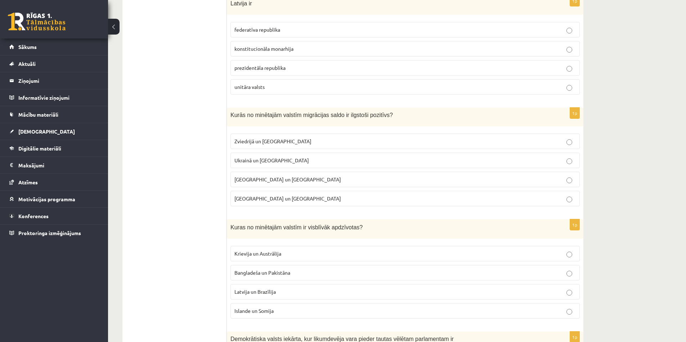
click at [256, 85] on span "unitāra valsts" at bounding box center [249, 87] width 30 height 6
click at [262, 140] on span "Zviedrijā un ASV" at bounding box center [272, 141] width 77 height 6
click at [268, 272] on span "Bangladeša un Pakistāna" at bounding box center [262, 272] width 56 height 6
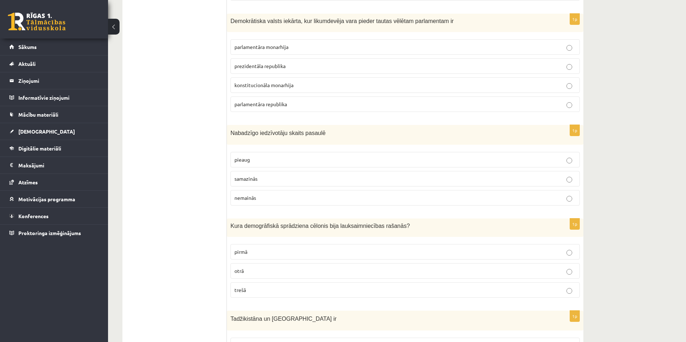
scroll to position [1507, 0]
click at [307, 103] on p "parlamentāra republika" at bounding box center [404, 103] width 341 height 8
click at [267, 173] on label "samazinās" at bounding box center [404, 177] width 349 height 15
click at [293, 251] on p "pirmā" at bounding box center [404, 251] width 341 height 8
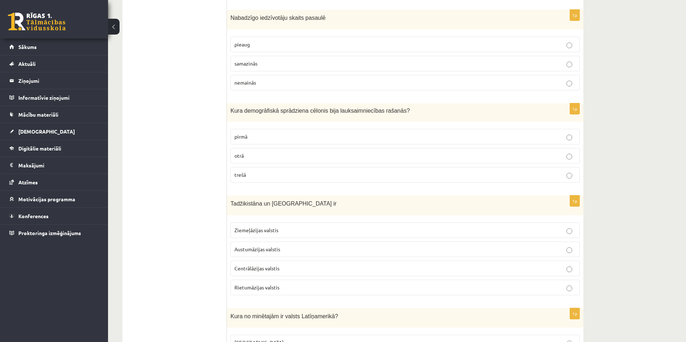
scroll to position [1623, 0]
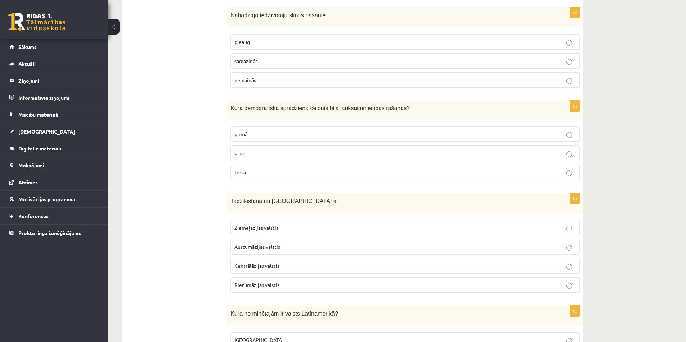
click at [291, 264] on p "Centrālāzijas valstis" at bounding box center [404, 266] width 341 height 8
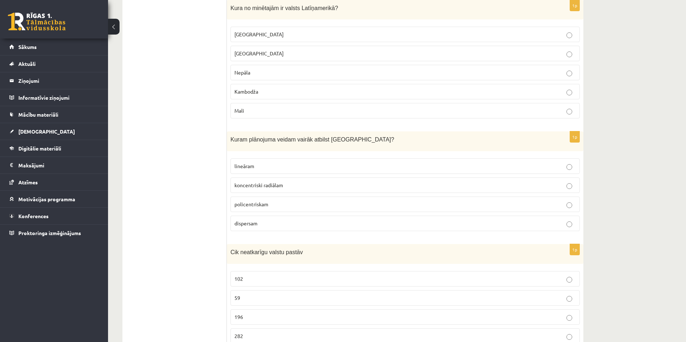
scroll to position [1927, 0]
click at [246, 32] on label "Meksika" at bounding box center [404, 35] width 349 height 15
click at [257, 184] on span "koncentriski radiālam" at bounding box center [258, 187] width 49 height 6
click at [251, 320] on p "196" at bounding box center [404, 319] width 341 height 8
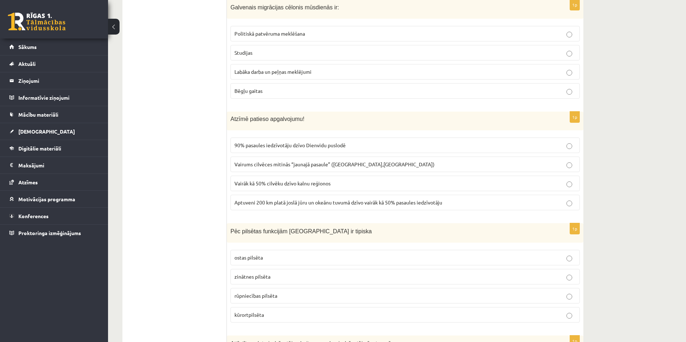
scroll to position [2288, 0]
click at [328, 76] on label "Labāka darba un peļņas meklējumi" at bounding box center [404, 70] width 349 height 15
click at [306, 199] on span "Aptuveni 200 km platā joslā jūru un okeānu tuvumā dzīvo vairāk kā 50% pasaules …" at bounding box center [338, 201] width 208 height 6
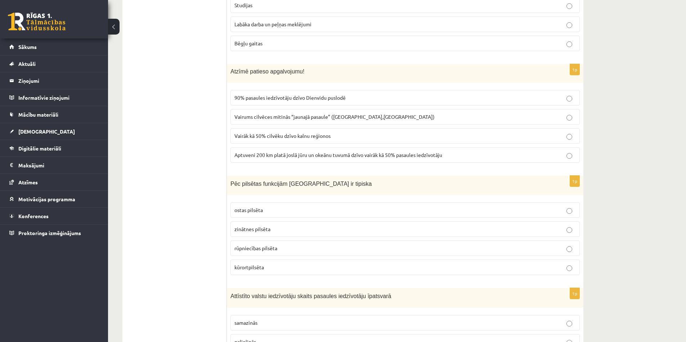
click at [309, 270] on p "kūrortpilsēta" at bounding box center [404, 268] width 341 height 8
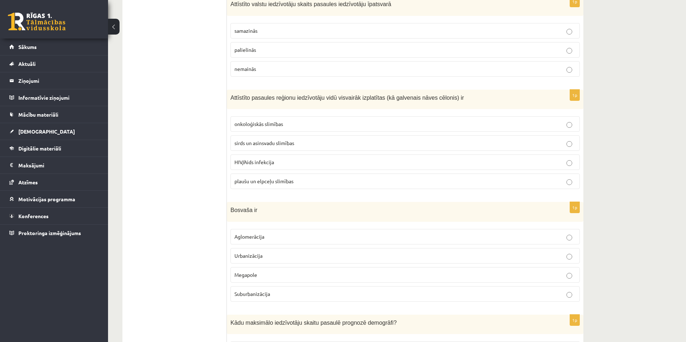
scroll to position [2627, 0]
click at [439, 30] on p "samazinās" at bounding box center [404, 30] width 341 height 8
click at [334, 144] on p "sirds un asinsvadu slimības" at bounding box center [404, 143] width 341 height 8
click at [283, 236] on p "Aglomerācija" at bounding box center [404, 236] width 341 height 8
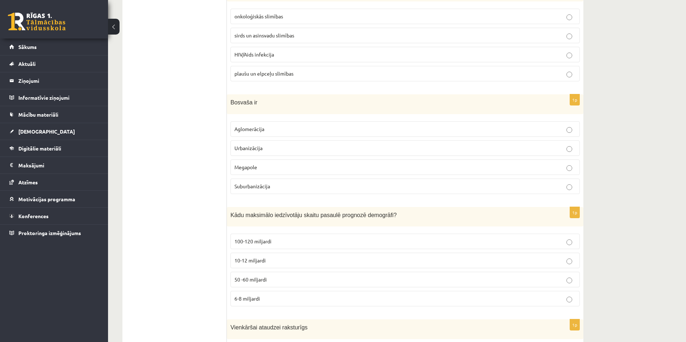
scroll to position [2780, 0]
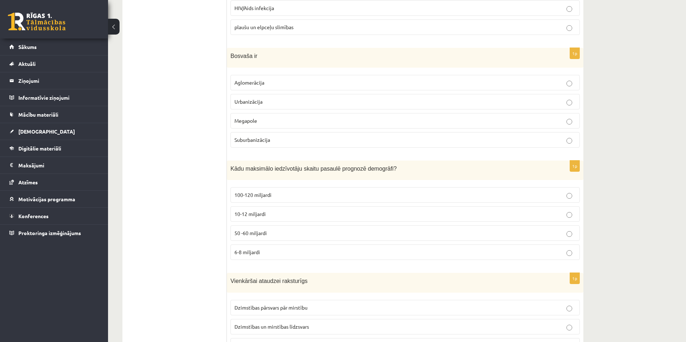
click at [274, 215] on p "10-12 miljardi" at bounding box center [404, 214] width 341 height 8
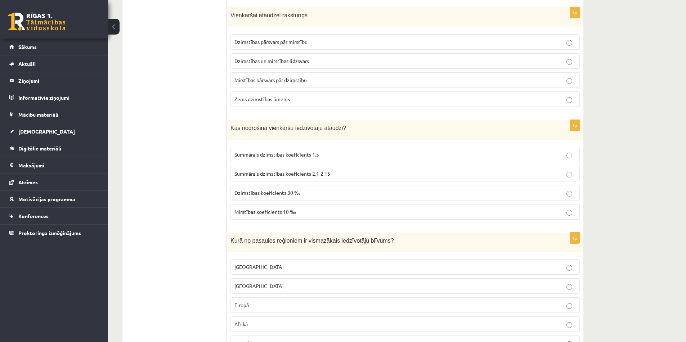
scroll to position [3050, 0]
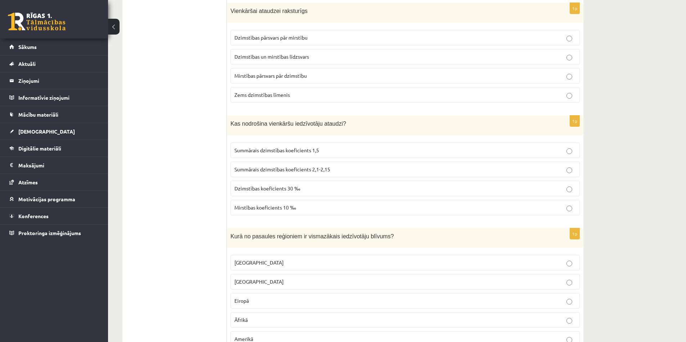
click at [296, 60] on p "Dzimstības un mirstības līdzsvars" at bounding box center [404, 57] width 341 height 8
click at [302, 167] on span "Summārais dzimstības koeficients 2,1-2,15" at bounding box center [282, 169] width 96 height 6
click at [279, 260] on p "Austrālijā" at bounding box center [404, 263] width 341 height 8
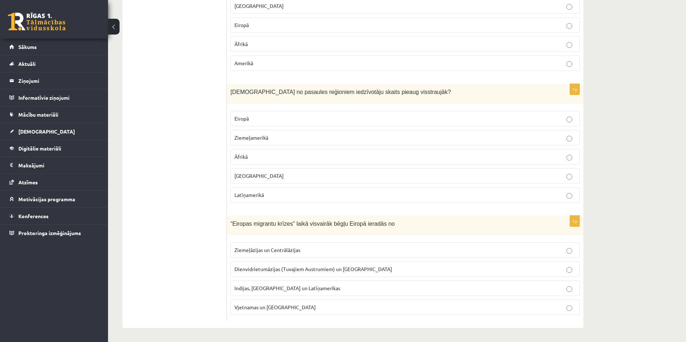
scroll to position [3327, 0]
click at [264, 155] on p "Āfrikā" at bounding box center [404, 157] width 341 height 8
click at [279, 276] on label "Dienvidrietumāzijas (Tuvajiem Austrumiem) un Āfrikas" at bounding box center [404, 268] width 349 height 15
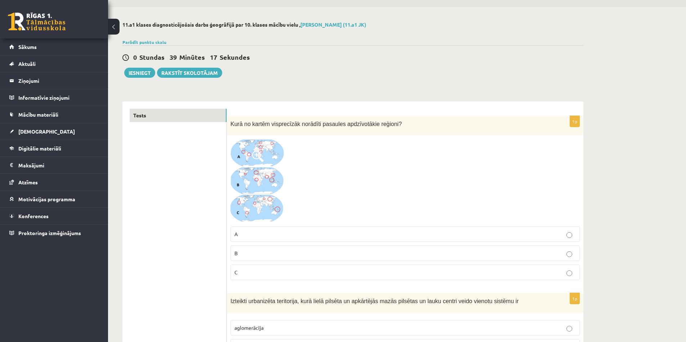
scroll to position [0, 0]
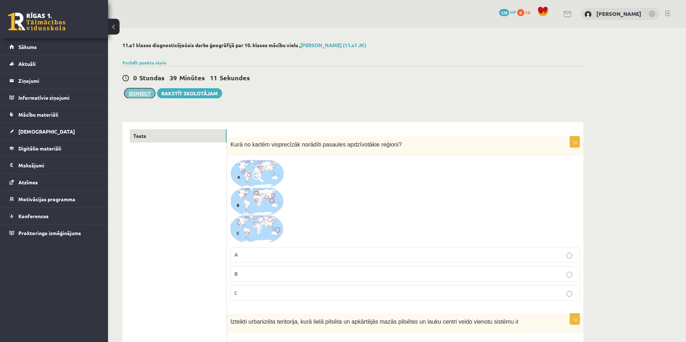
click at [136, 93] on button "Iesniegt" at bounding box center [139, 93] width 31 height 10
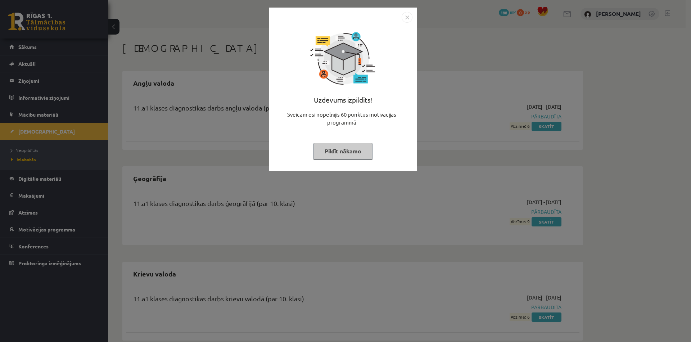
click at [362, 152] on button "Pildīt nākamo" at bounding box center [343, 151] width 59 height 17
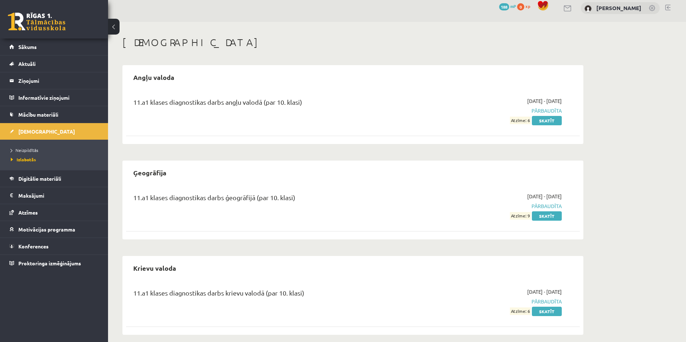
scroll to position [1, 0]
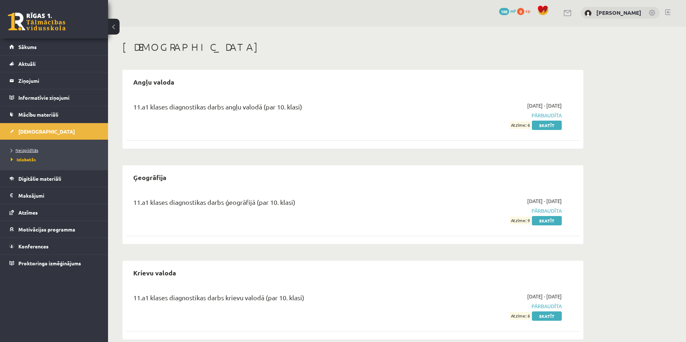
click at [34, 152] on span "Neizpildītās" at bounding box center [24, 150] width 27 height 6
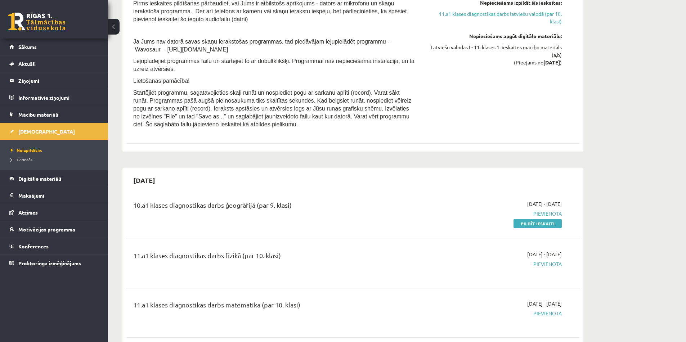
scroll to position [992, 0]
click at [554, 225] on link "Pildīt ieskaiti" at bounding box center [537, 222] width 48 height 9
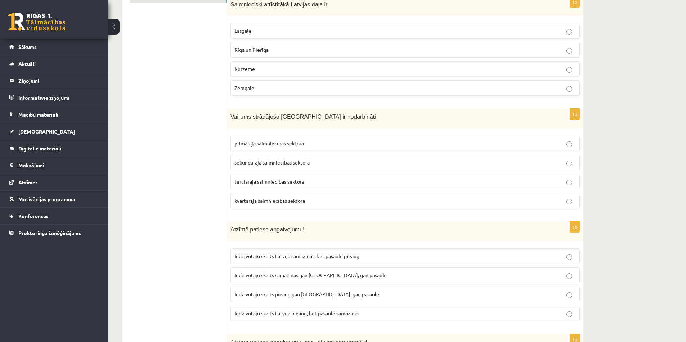
scroll to position [138, 0]
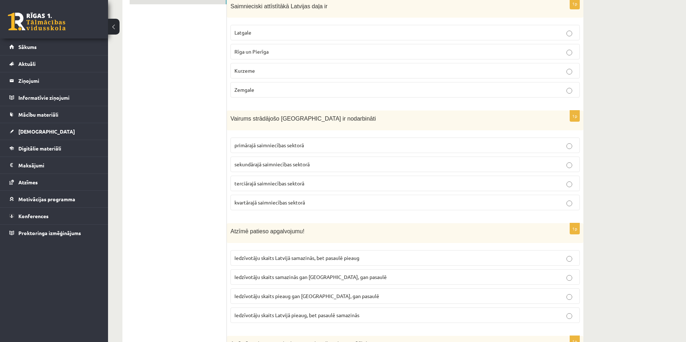
click at [380, 50] on p "Rīga un Pierīga" at bounding box center [404, 52] width 341 height 8
click at [277, 186] on p "terciārajā saimniecības sektorā" at bounding box center [404, 184] width 341 height 8
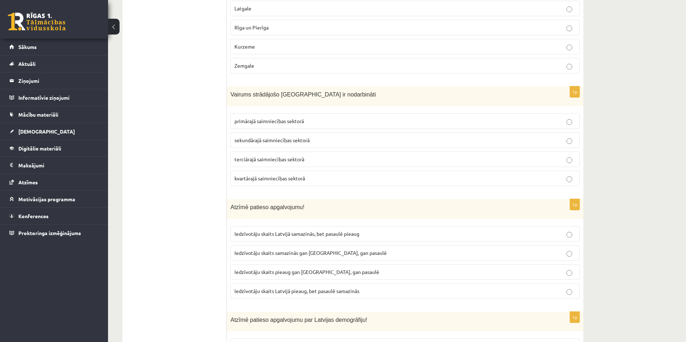
scroll to position [167, 0]
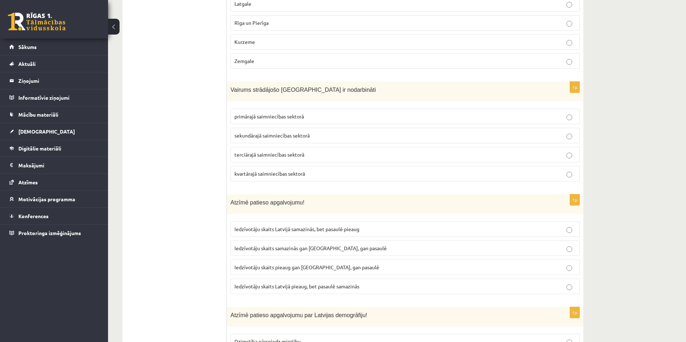
click at [286, 233] on label "Iedzīvotāju skaits Latvijā samazinās, bet pasaulē pieaug" at bounding box center [404, 228] width 349 height 15
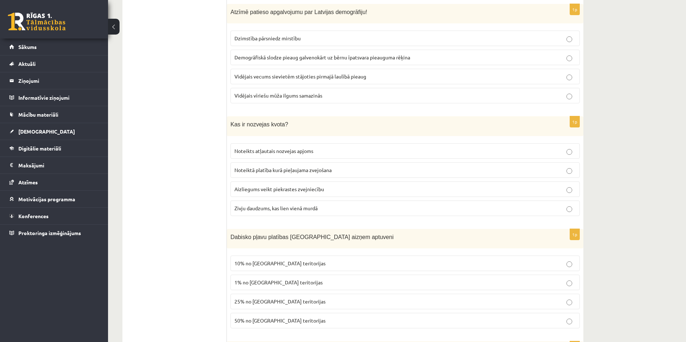
scroll to position [472, 0]
click at [367, 76] on p "Vidējais vecums sievietēm stājoties pirmajā laulībā pieaug" at bounding box center [404, 75] width 341 height 8
click at [307, 153] on p "Noteikts atļautais nozvejas apjoms" at bounding box center [404, 150] width 341 height 8
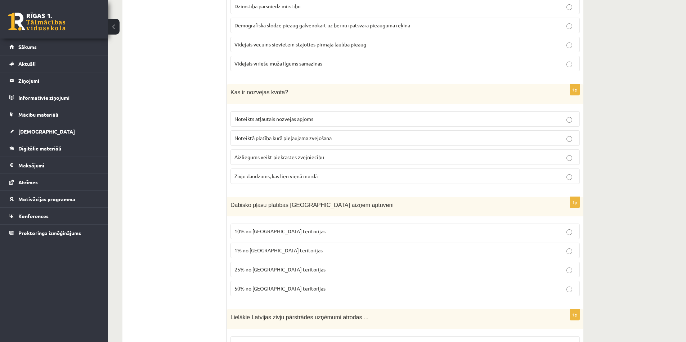
scroll to position [507, 0]
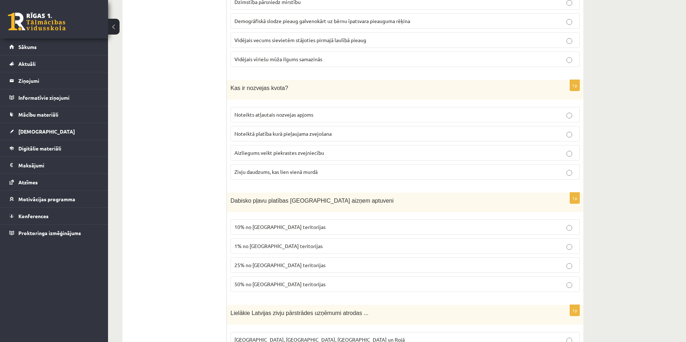
click at [314, 240] on label "1% no Latvijas teritorijas" at bounding box center [404, 245] width 349 height 15
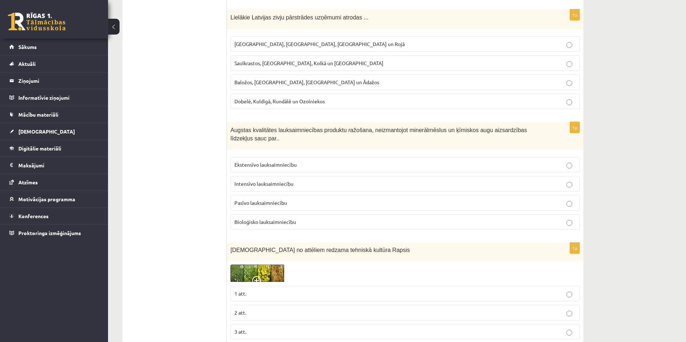
scroll to position [808, 0]
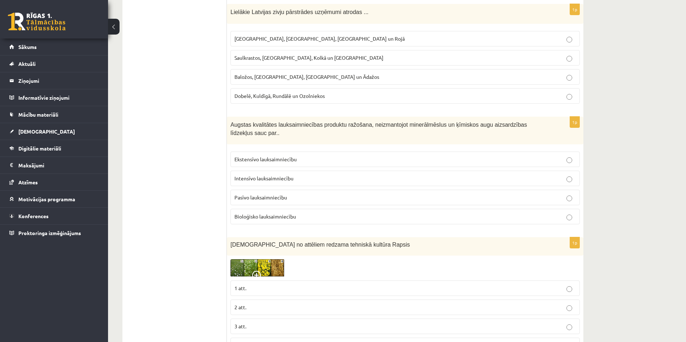
click at [266, 323] on p "3 att." at bounding box center [404, 327] width 341 height 8
click at [292, 54] on p "Saulkrastos, Jūrmalā, Kolkā un Tūjā" at bounding box center [404, 58] width 341 height 8
click at [333, 213] on p "Bioloģisko lauksaimniecību" at bounding box center [404, 217] width 341 height 8
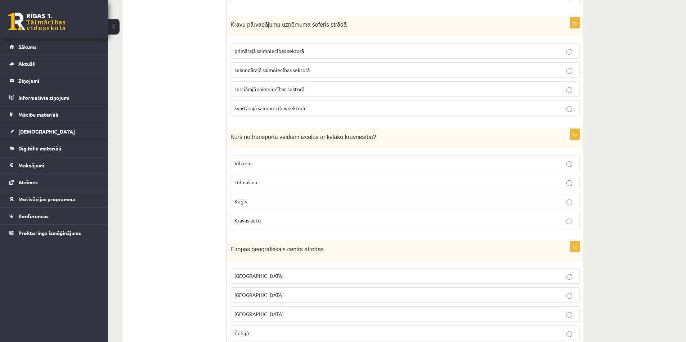
scroll to position [1159, 0]
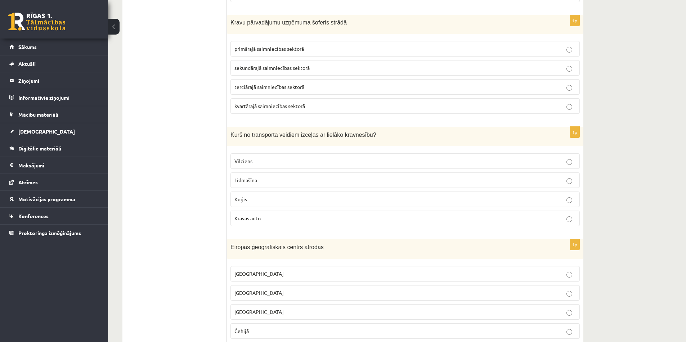
click at [261, 84] on label "terciārajā saimniecības sektorā" at bounding box center [404, 86] width 349 height 15
click at [239, 196] on span "Kuģis" at bounding box center [240, 199] width 13 height 6
click at [244, 289] on span "Lietuvā" at bounding box center [258, 292] width 49 height 6
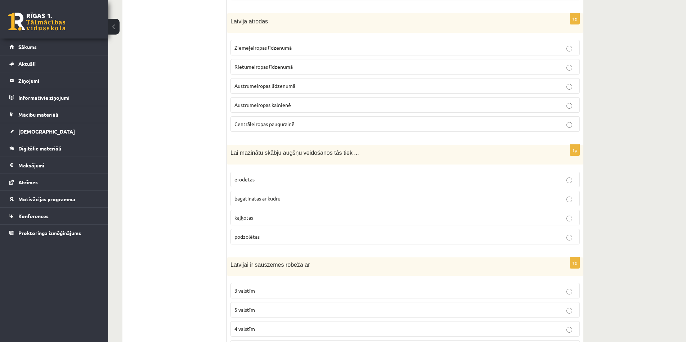
scroll to position [1515, 0]
click at [266, 84] on span "Austrumeiropas līdzenumā" at bounding box center [264, 87] width 61 height 6
click at [252, 215] on span "kaļķotas" at bounding box center [243, 218] width 19 height 6
click at [259, 326] on p "4 valstīm" at bounding box center [404, 330] width 341 height 8
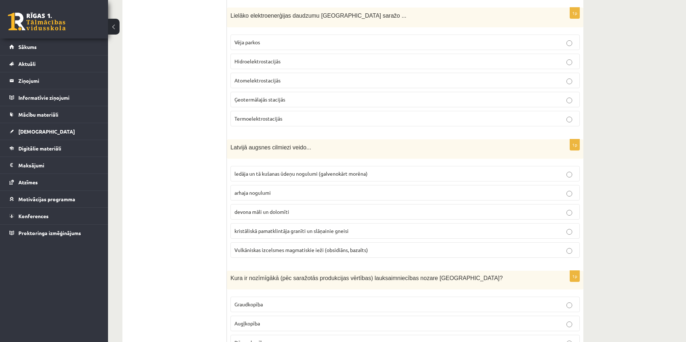
scroll to position [1877, 0]
click at [292, 58] on p "Hidroelektrostacijās" at bounding box center [404, 62] width 341 height 8
click at [259, 171] on span "ledāja un tā kušanas ūdeņu nogulumi (galvenokārt morēna)" at bounding box center [300, 174] width 133 height 6
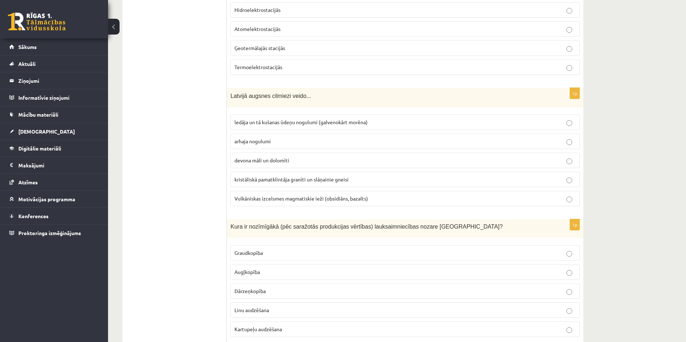
scroll to position [1935, 0]
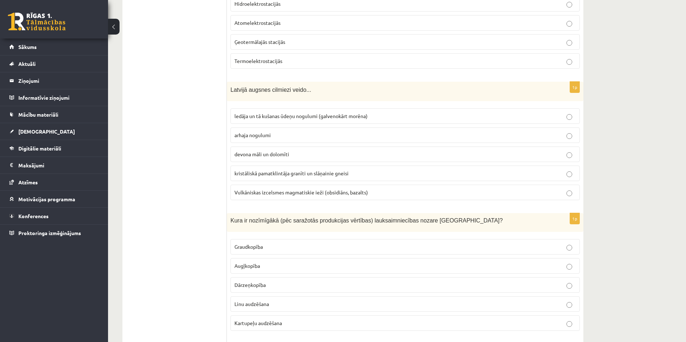
click at [272, 243] on p "Graudkopība" at bounding box center [404, 247] width 341 height 8
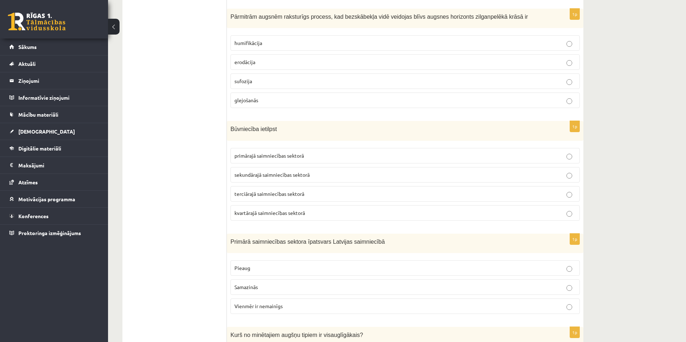
scroll to position [2270, 0]
click at [259, 97] on p "glejošanās" at bounding box center [404, 101] width 341 height 8
click at [268, 172] on span "sekundārajā saimniecības sektorā" at bounding box center [271, 175] width 75 height 6
click at [258, 284] on p "Samazinās" at bounding box center [404, 288] width 341 height 8
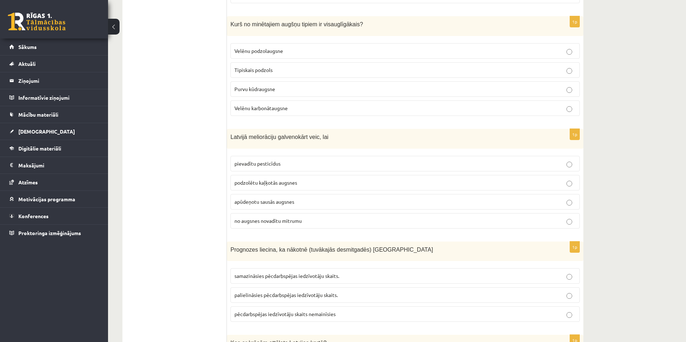
scroll to position [2582, 0]
click at [254, 84] on span "Purvu kūdraugsne" at bounding box center [254, 87] width 41 height 6
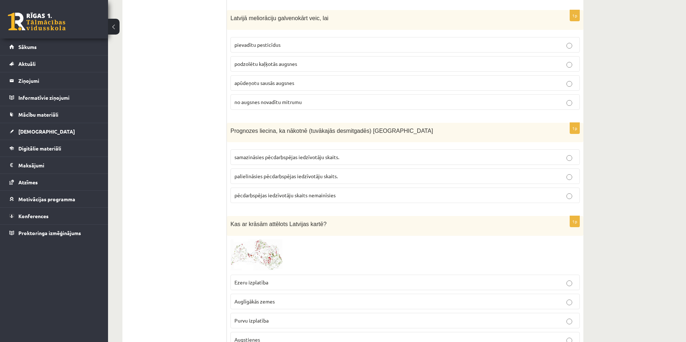
scroll to position [2698, 0]
click at [244, 100] on span "no augsnes novadītu mitrumu" at bounding box center [267, 103] width 67 height 6
click at [254, 175] on label "palielināsies pēcdarbspējas iedzīvotāju skaits." at bounding box center [404, 177] width 349 height 15
click at [240, 273] on fieldset "Ezeru izplatība Auglīgākās zemes Purvu izplatība Augstienes" at bounding box center [404, 312] width 349 height 78
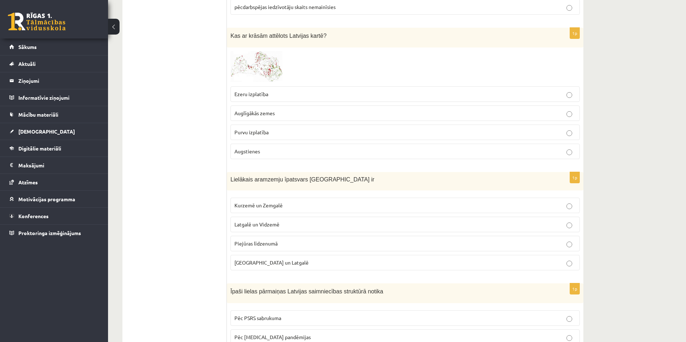
scroll to position [2889, 0]
click at [299, 85] on label "Ezeru izplatība" at bounding box center [404, 92] width 349 height 15
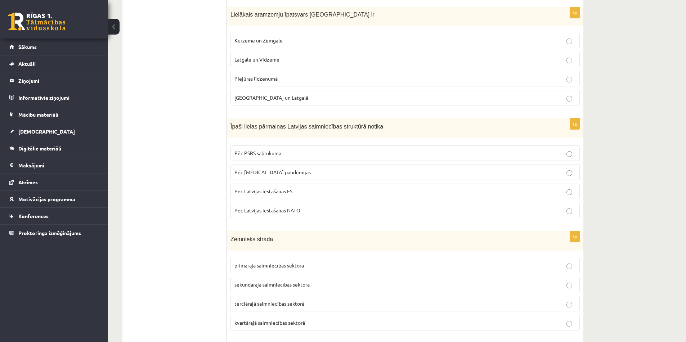
scroll to position [3049, 0]
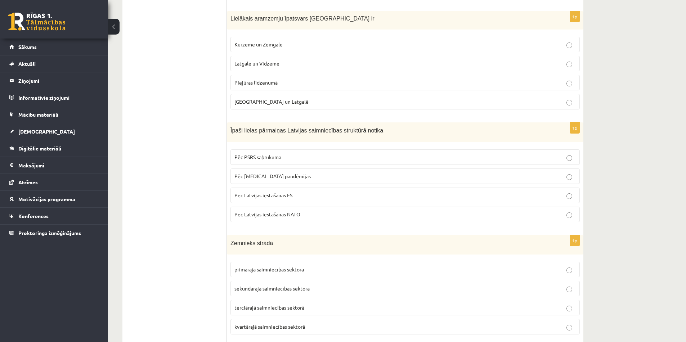
click at [295, 42] on label "Kurzemē un Zemgalē" at bounding box center [404, 44] width 349 height 15
click at [284, 153] on p "Pēc PSRS sabrukuma" at bounding box center [404, 157] width 341 height 8
click at [302, 192] on p "Pēc Latvijas iestāšanās ES" at bounding box center [404, 196] width 341 height 8
click at [288, 153] on p "Pēc PSRS sabrukuma" at bounding box center [404, 157] width 341 height 8
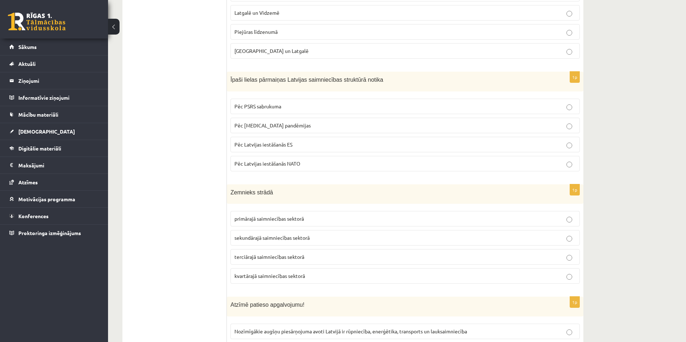
scroll to position [3138, 0]
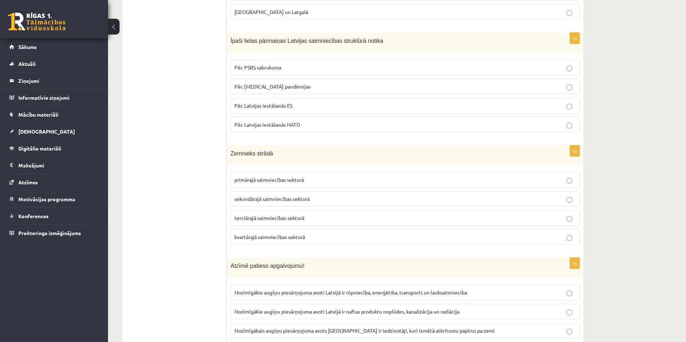
click at [278, 176] on span "primārajā saimniecības sektorā" at bounding box center [268, 179] width 69 height 6
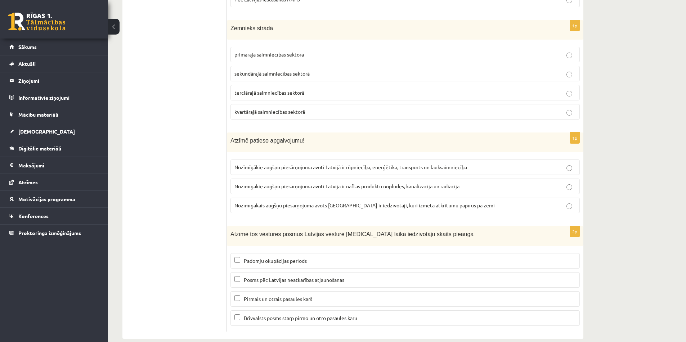
scroll to position [3267, 0]
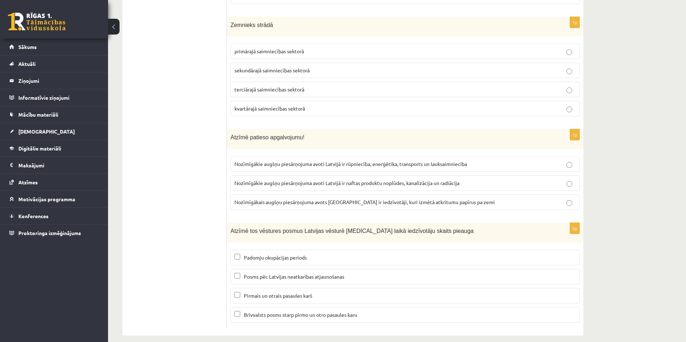
click at [331, 160] on p "Nozīmīgākie augšņu piesārņojuma avoti Latvijā ir rūpniecība, enerģētika, transp…" at bounding box center [404, 164] width 341 height 8
click at [239, 307] on label "Brīvvalsts posms starp pirmo un otro pasaules karu" at bounding box center [404, 314] width 349 height 15
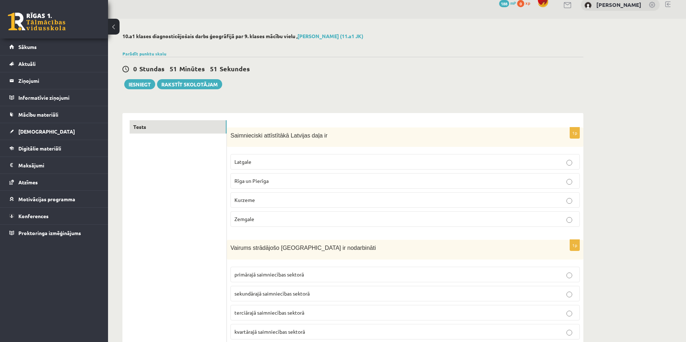
scroll to position [0, 0]
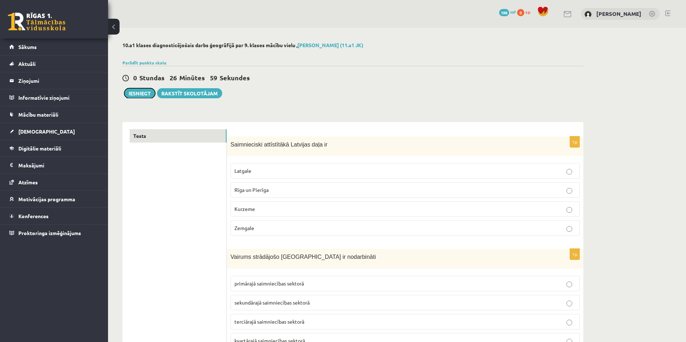
drag, startPoint x: 145, startPoint y: 96, endPoint x: 148, endPoint y: 104, distance: 7.6
click at [145, 94] on button "Iesniegt" at bounding box center [139, 93] width 31 height 10
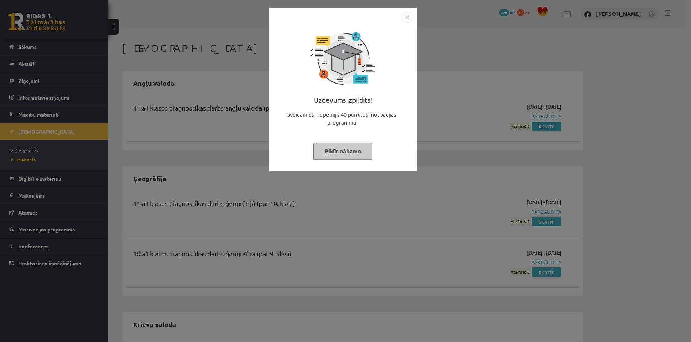
click at [354, 150] on button "Pildīt nākamo" at bounding box center [343, 151] width 59 height 17
